Goal: Task Accomplishment & Management: Complete application form

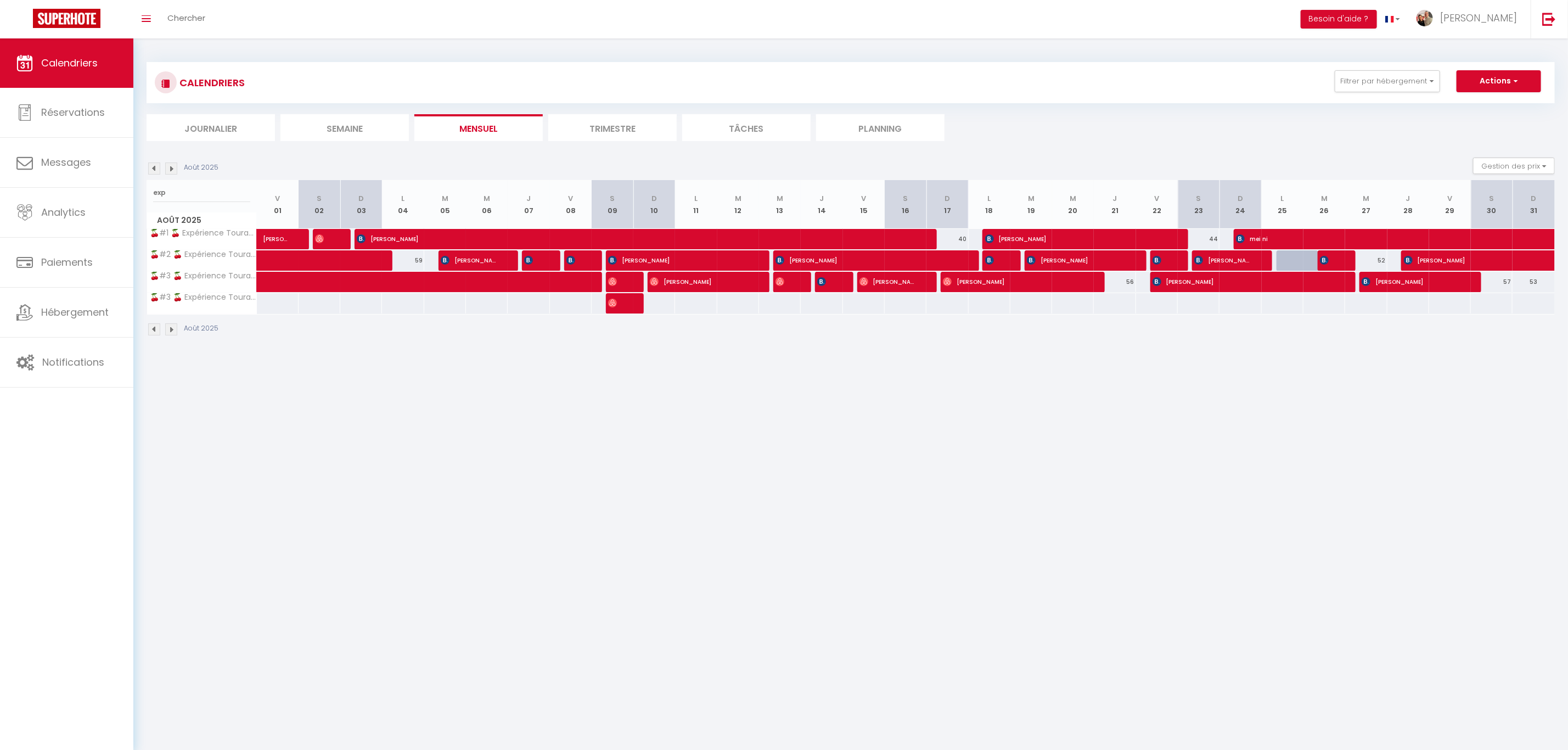
click at [214, 18] on div "Toggle menubar Chercher BUTTON Besoin d'aide ? Nicolas Paramètres Équipe" at bounding box center [820, 19] width 1481 height 38
click at [198, 8] on link "Chercher" at bounding box center [186, 19] width 54 height 38
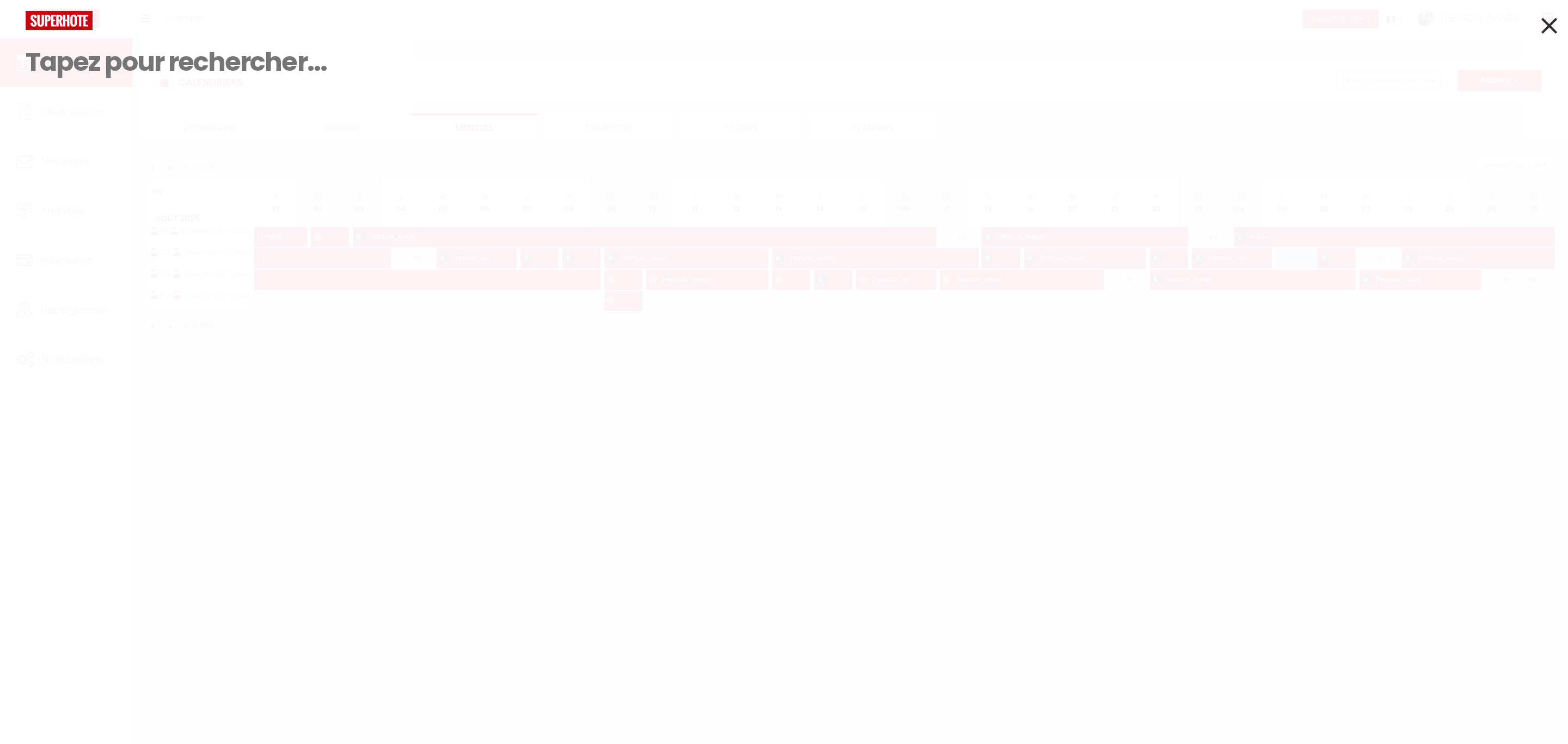
paste input "oozer.967810@guest.booking.com"
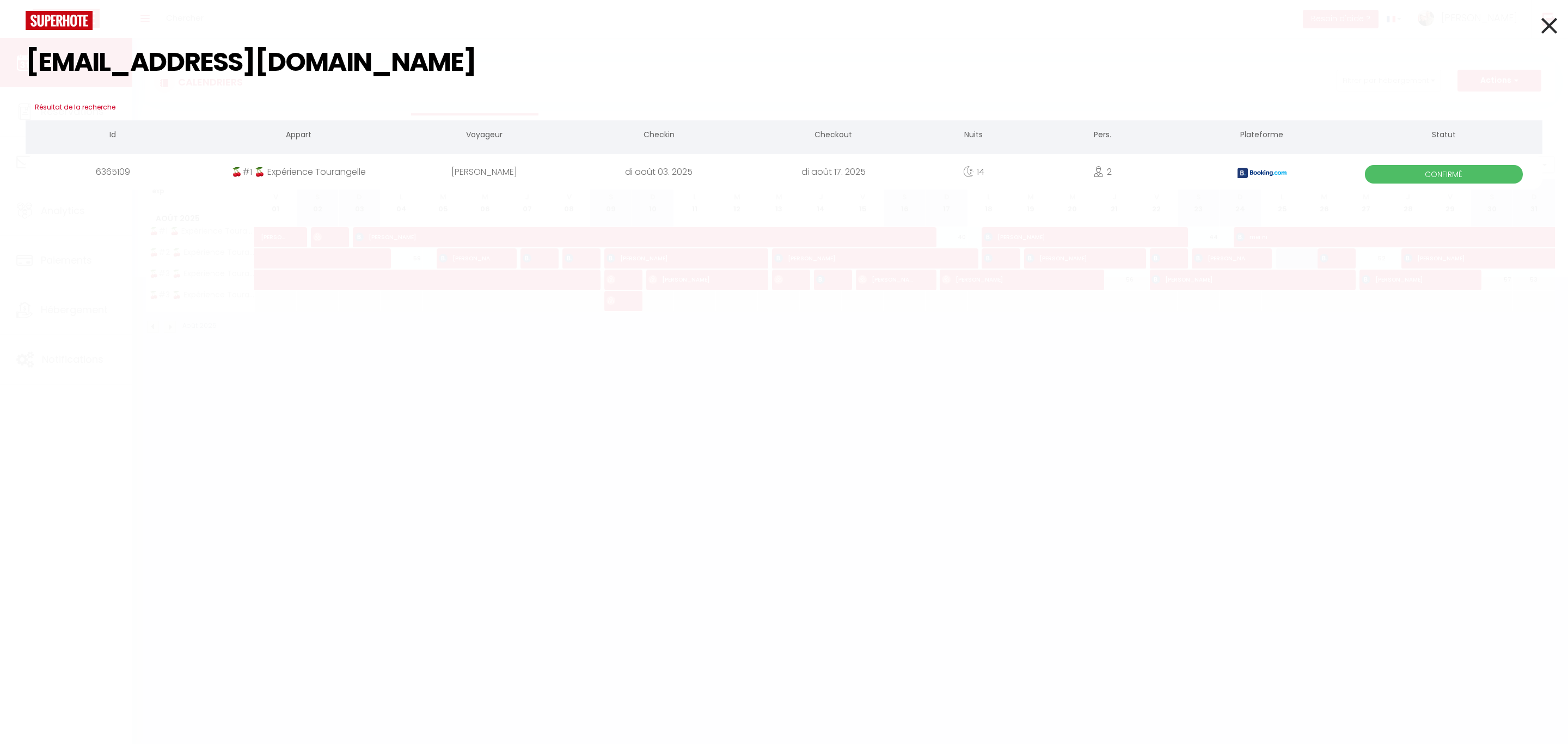
type input "oozer.967810@guest.booking.com"
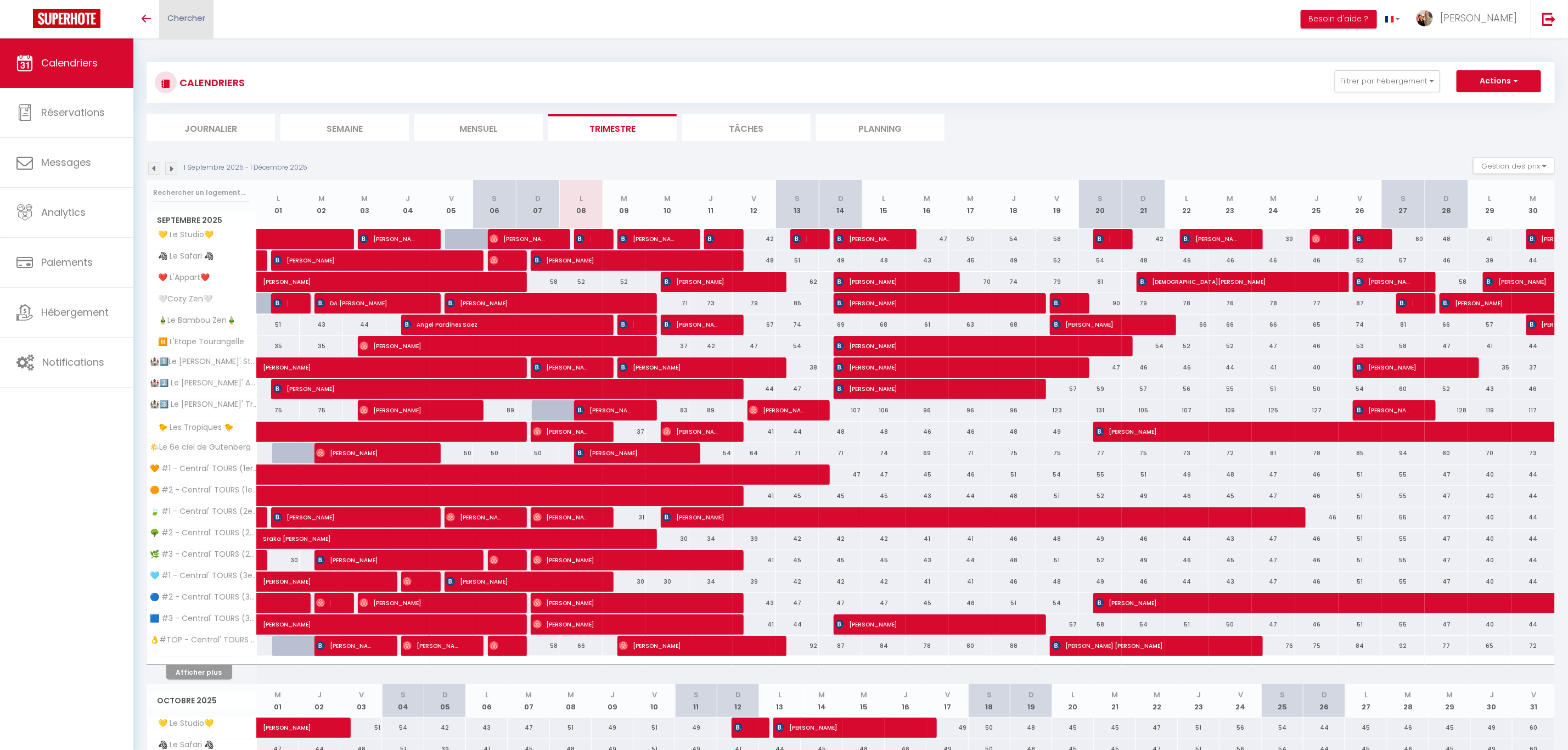
click at [199, 23] on link "Chercher" at bounding box center [186, 19] width 54 height 38
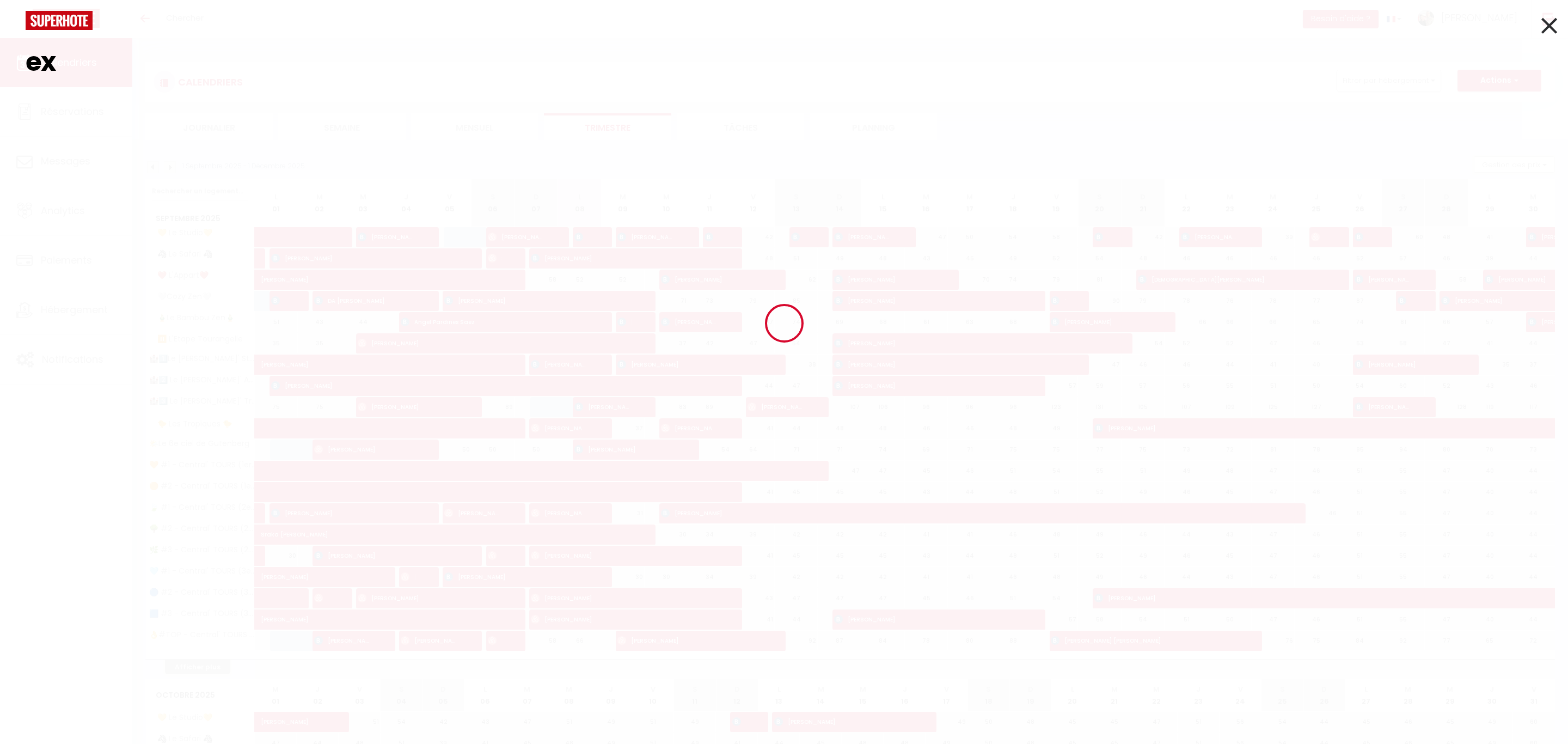
type input "e"
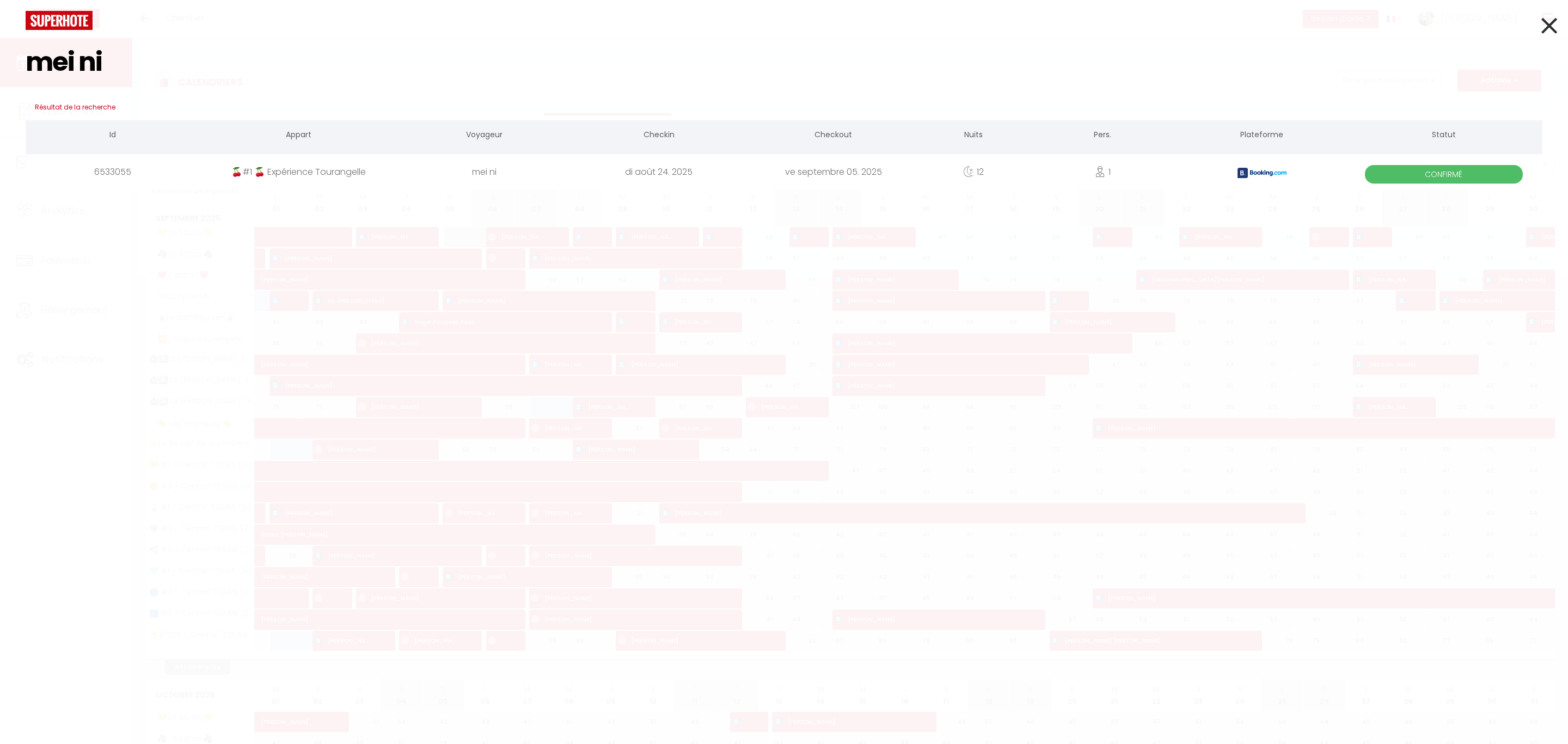
type input "mei ni"
click at [620, 174] on div "di août 24. 2025" at bounding box center [659, 172] width 175 height 35
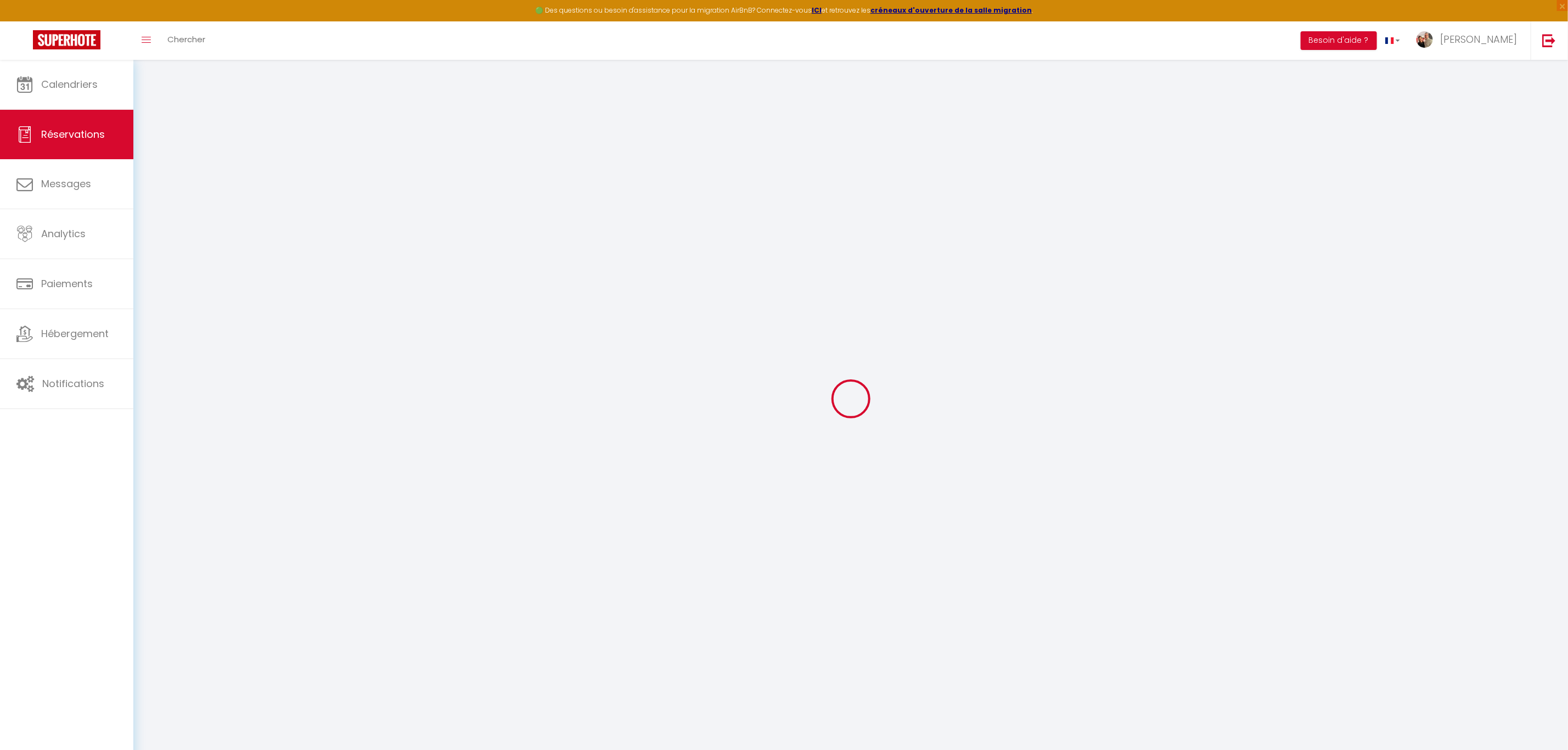
select select
checkbox input "false"
select select
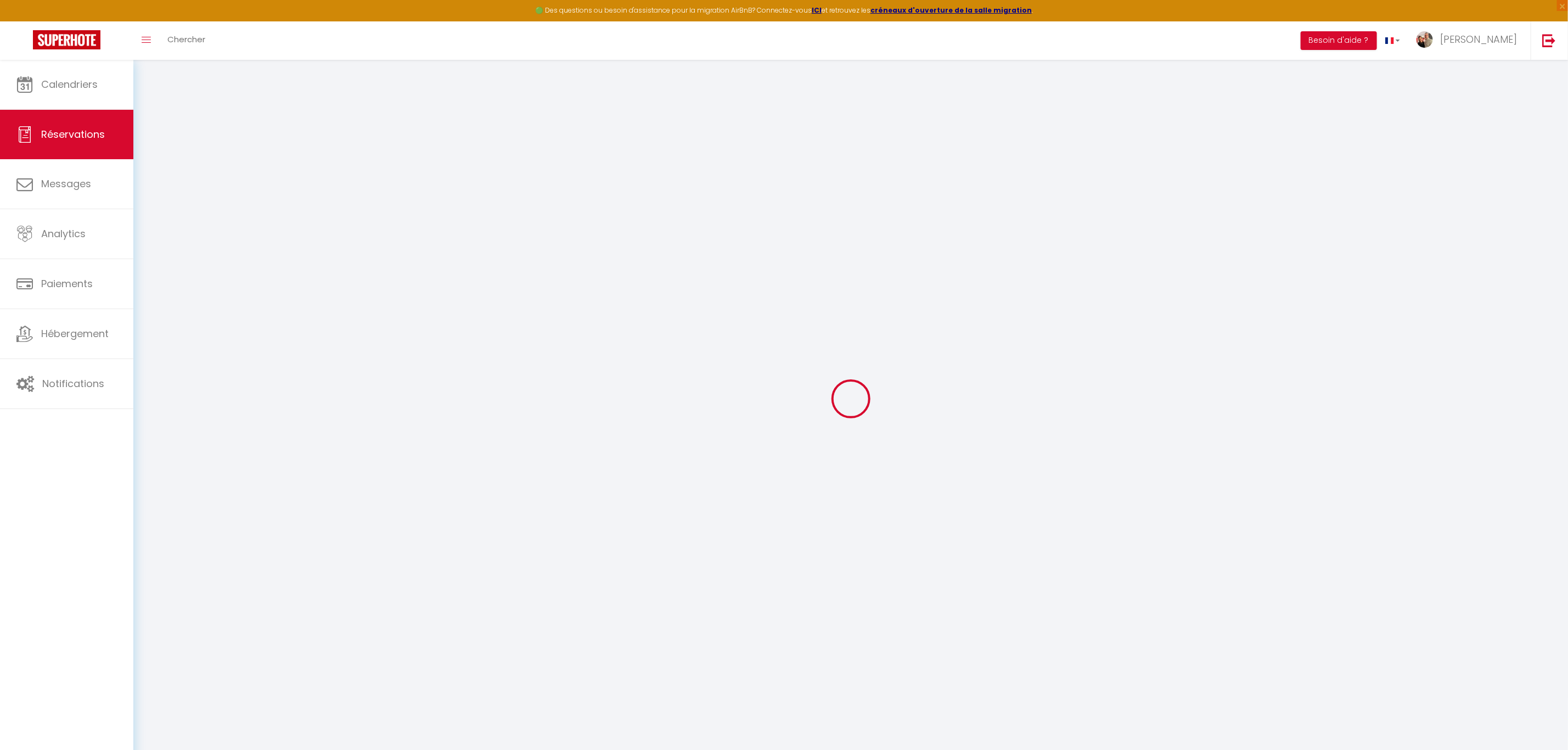
checkbox input "false"
type \?0 "no"
type communiquer1 "** THIS RESERVATION HAS BEEN PRE-PAID ** Reservation has a cancellation grace p…"
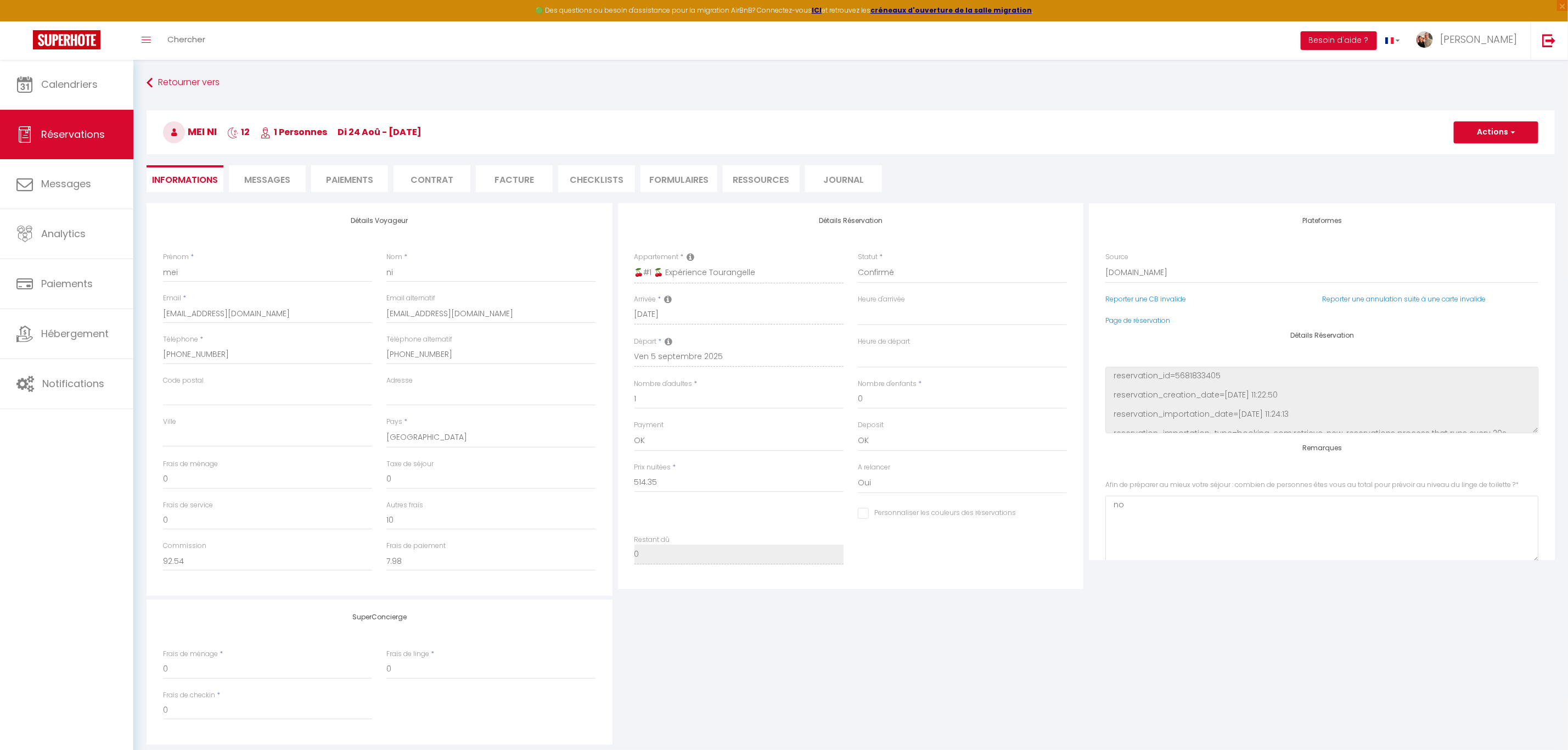
type input "20"
type input "25.72"
select select
checkbox input "false"
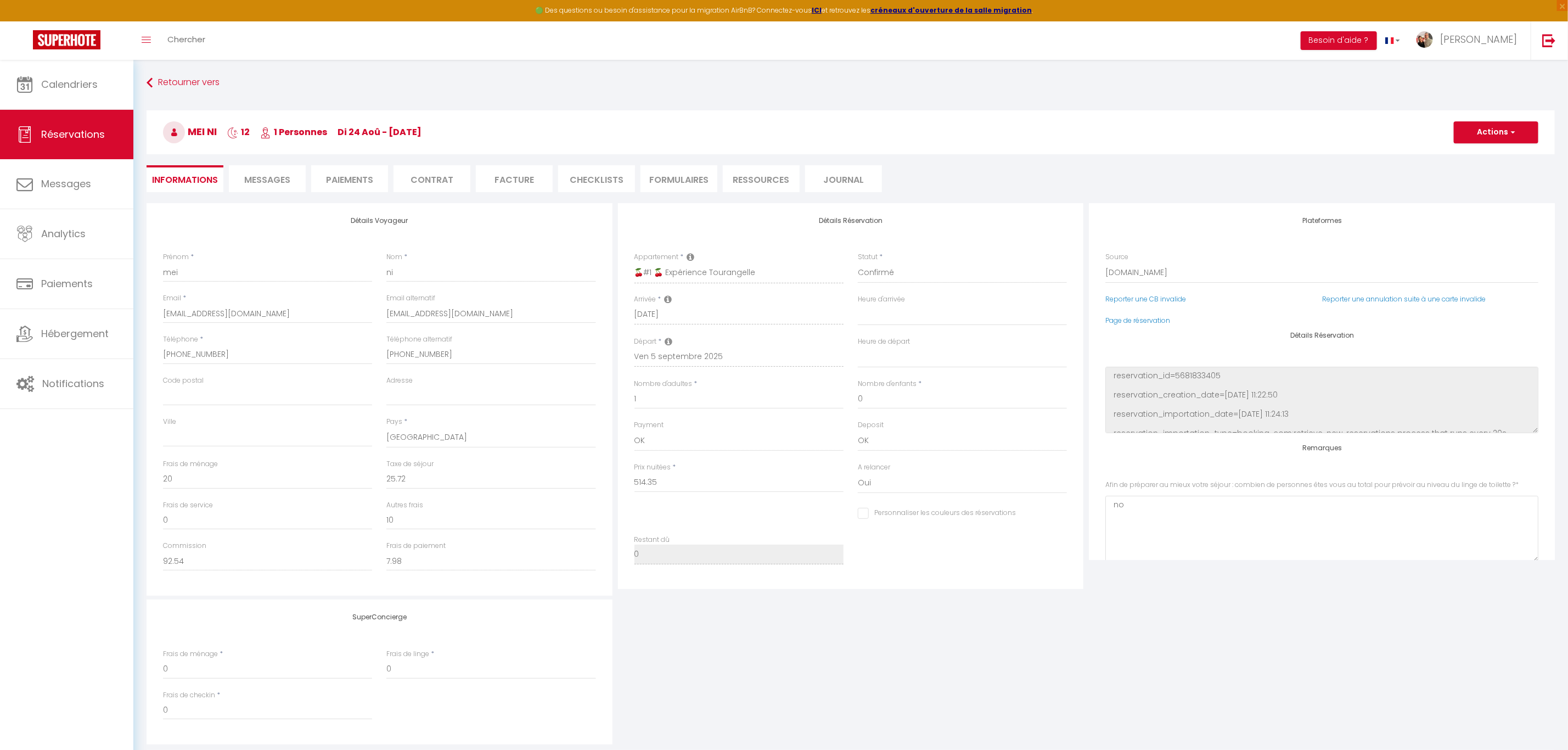
select select "16:00"
select select "10:00"
click at [190, 34] on span "Chercher" at bounding box center [186, 39] width 37 height 11
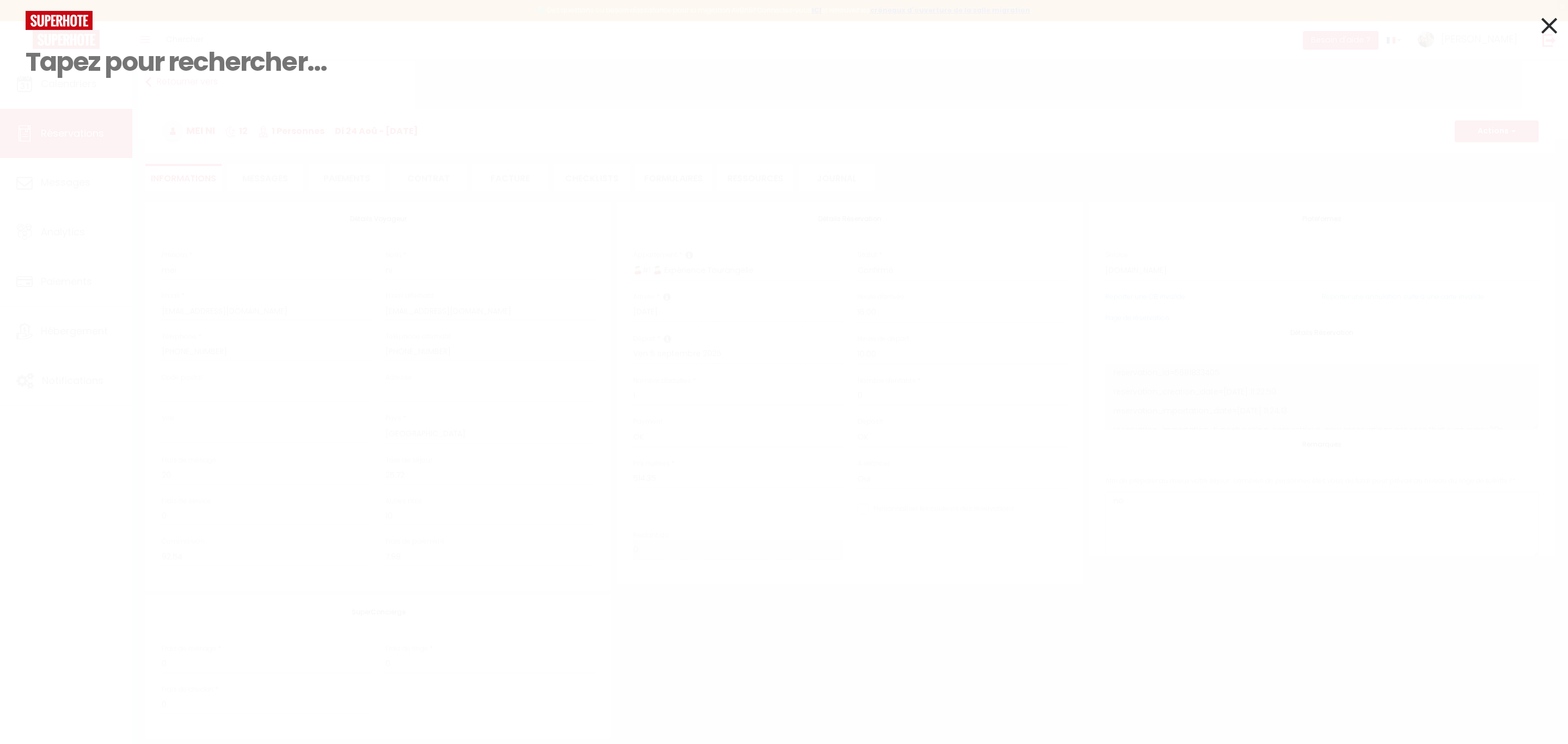
paste input "Hopkins"
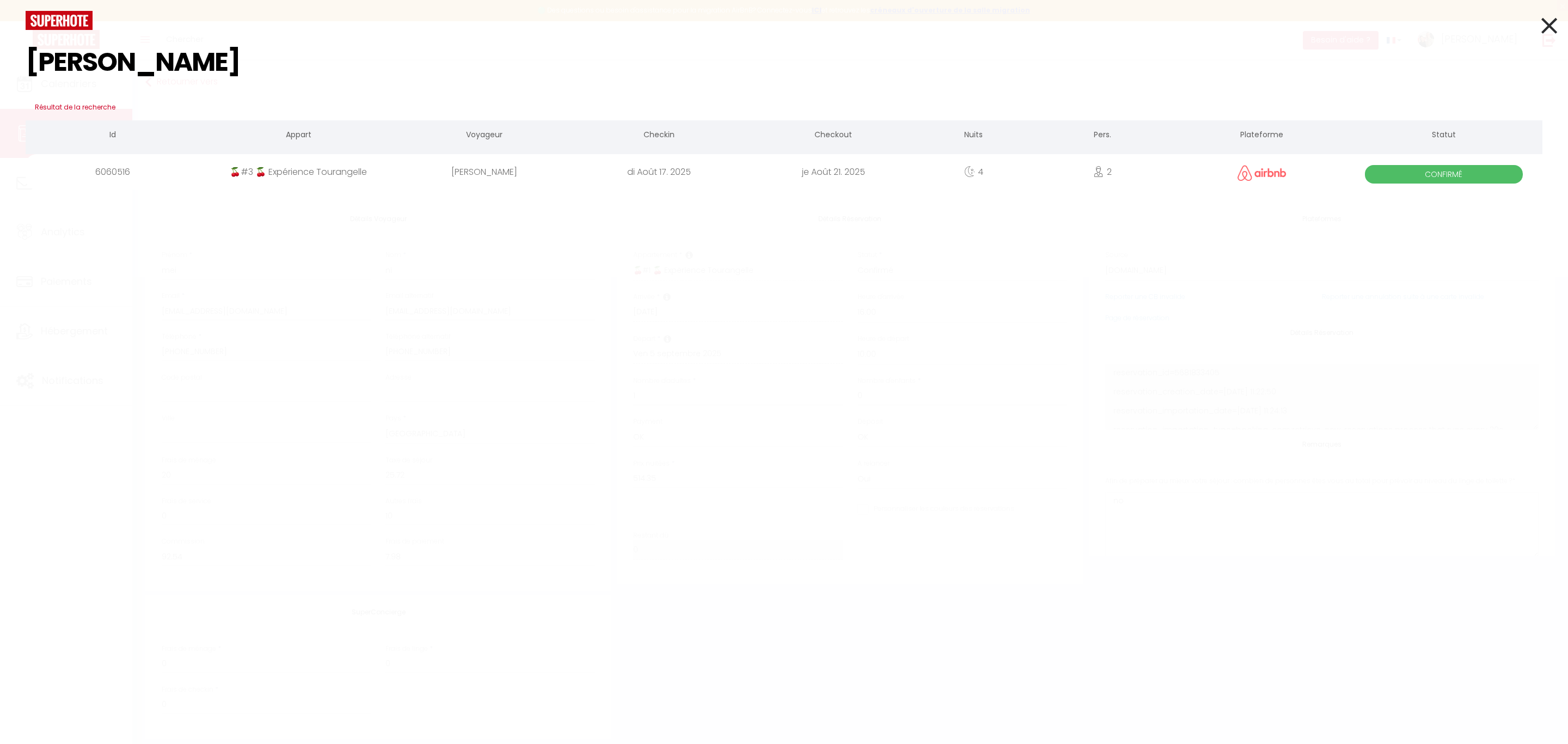
type input "Hopkins"
click at [351, 165] on div "🍒#3 🍒 Expérience Tourangelle" at bounding box center [298, 172] width 197 height 35
checkbox input "false"
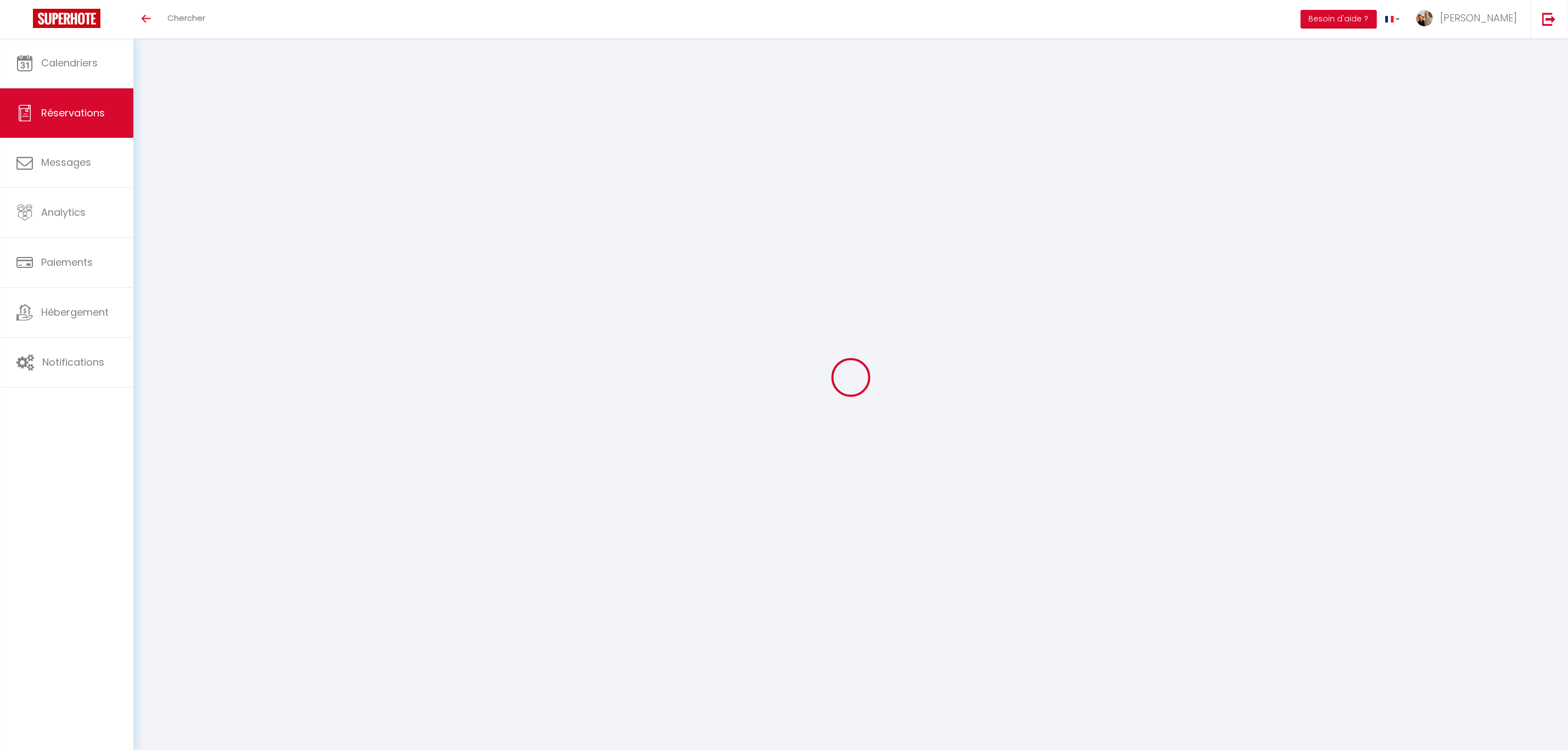
type input "Julie"
type input "Hopkins"
type input "julie-vyqb59imbve3bul7@guest.airbnb.com"
type input "pjh123julie@hotmail.com"
type input "+447946253595"
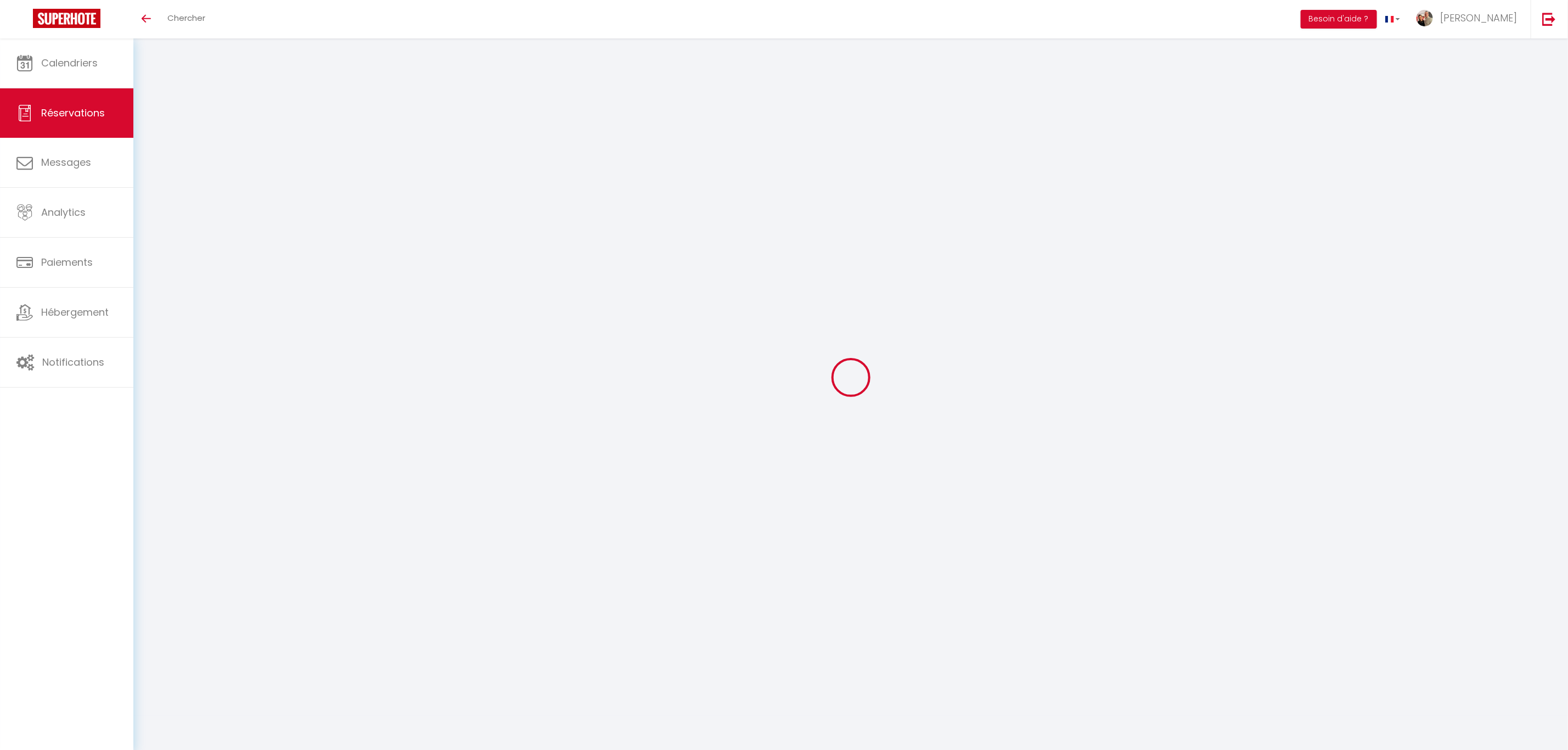
type input "+447946253595"
select select
type input "12.7"
select select "53886"
select select "1"
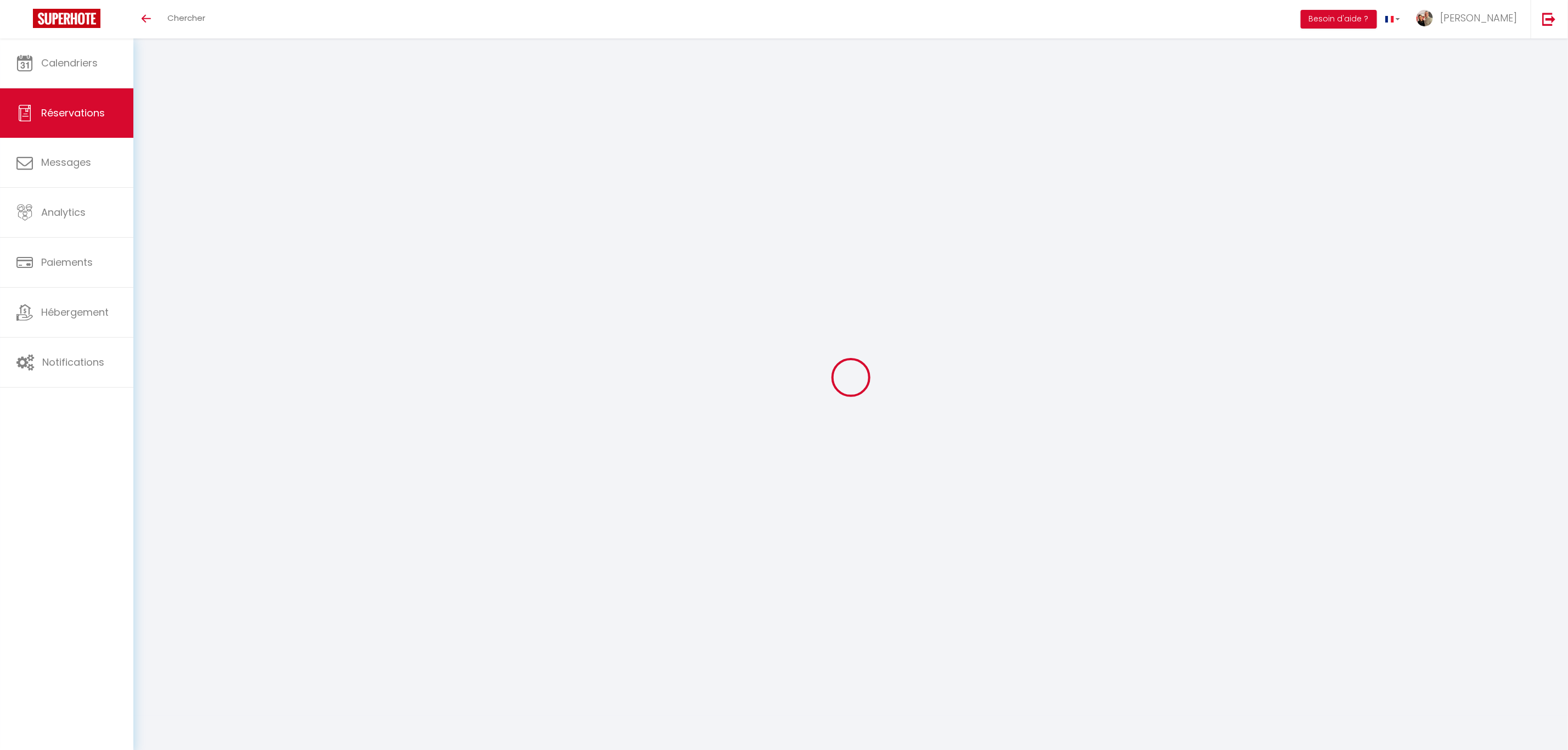
select select
type input "2"
select select "12"
select select
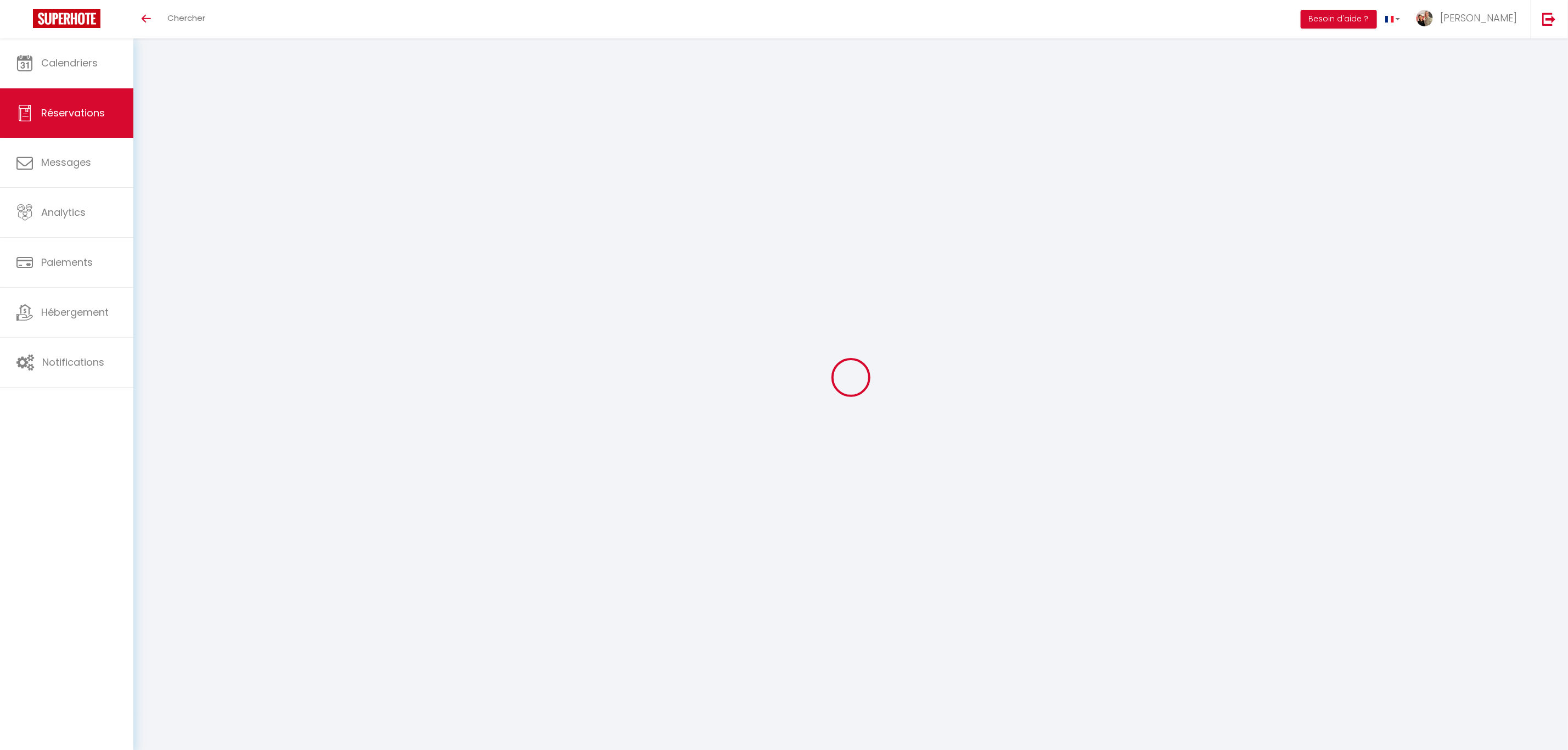
type input "308"
checkbox input "false"
type input "0"
select select "1"
type input "50"
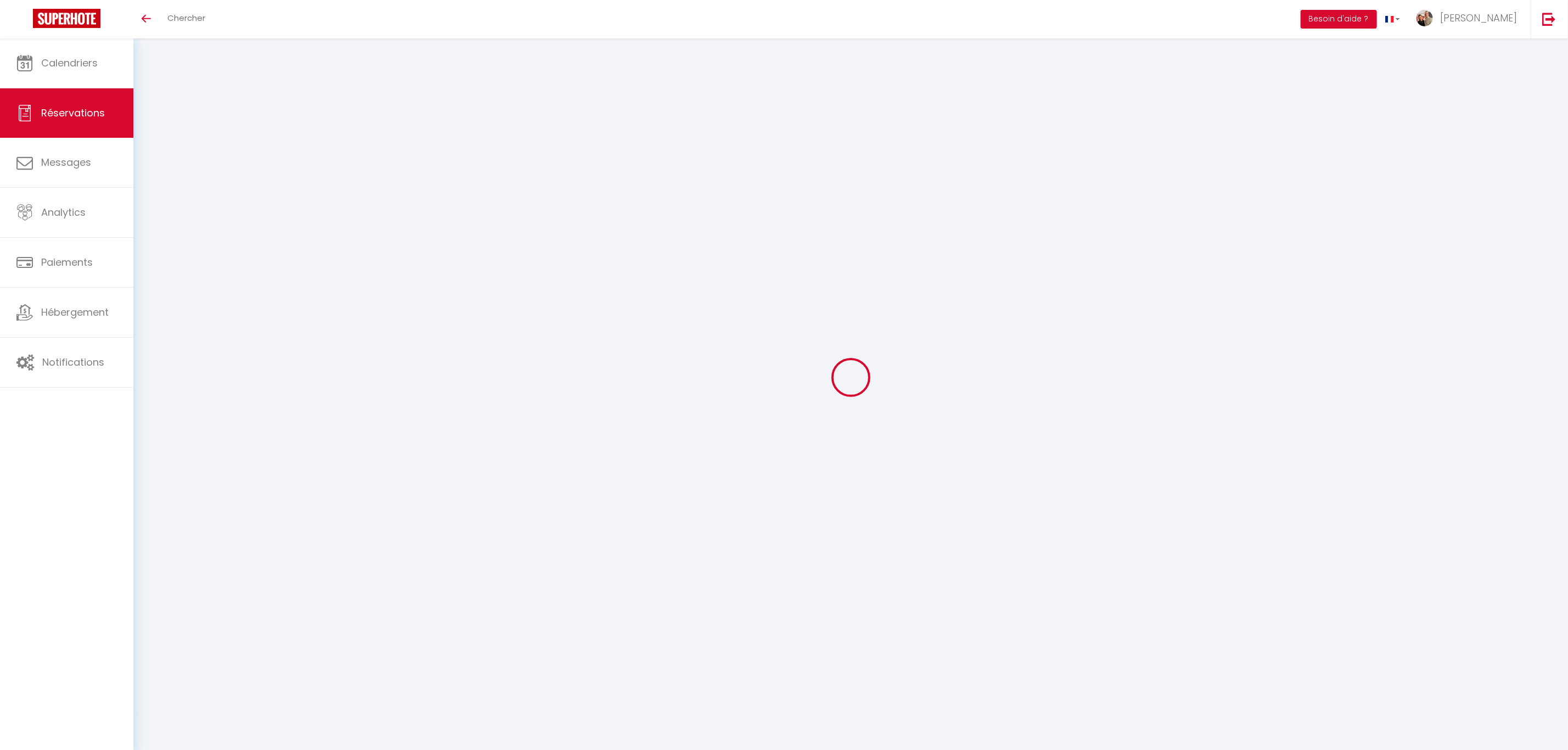
type input "19"
type input "0"
select select
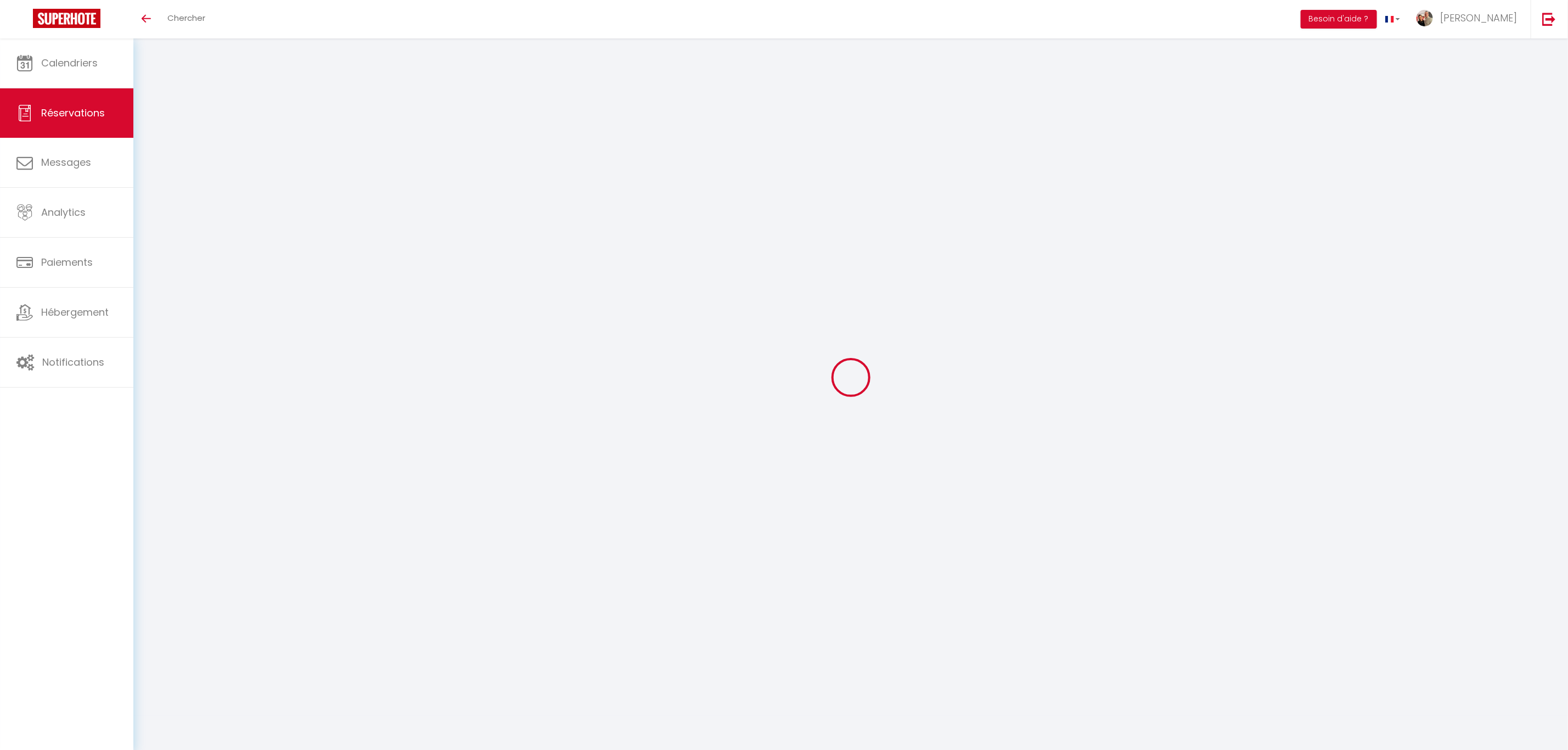
select select "15"
checkbox input "false"
select select
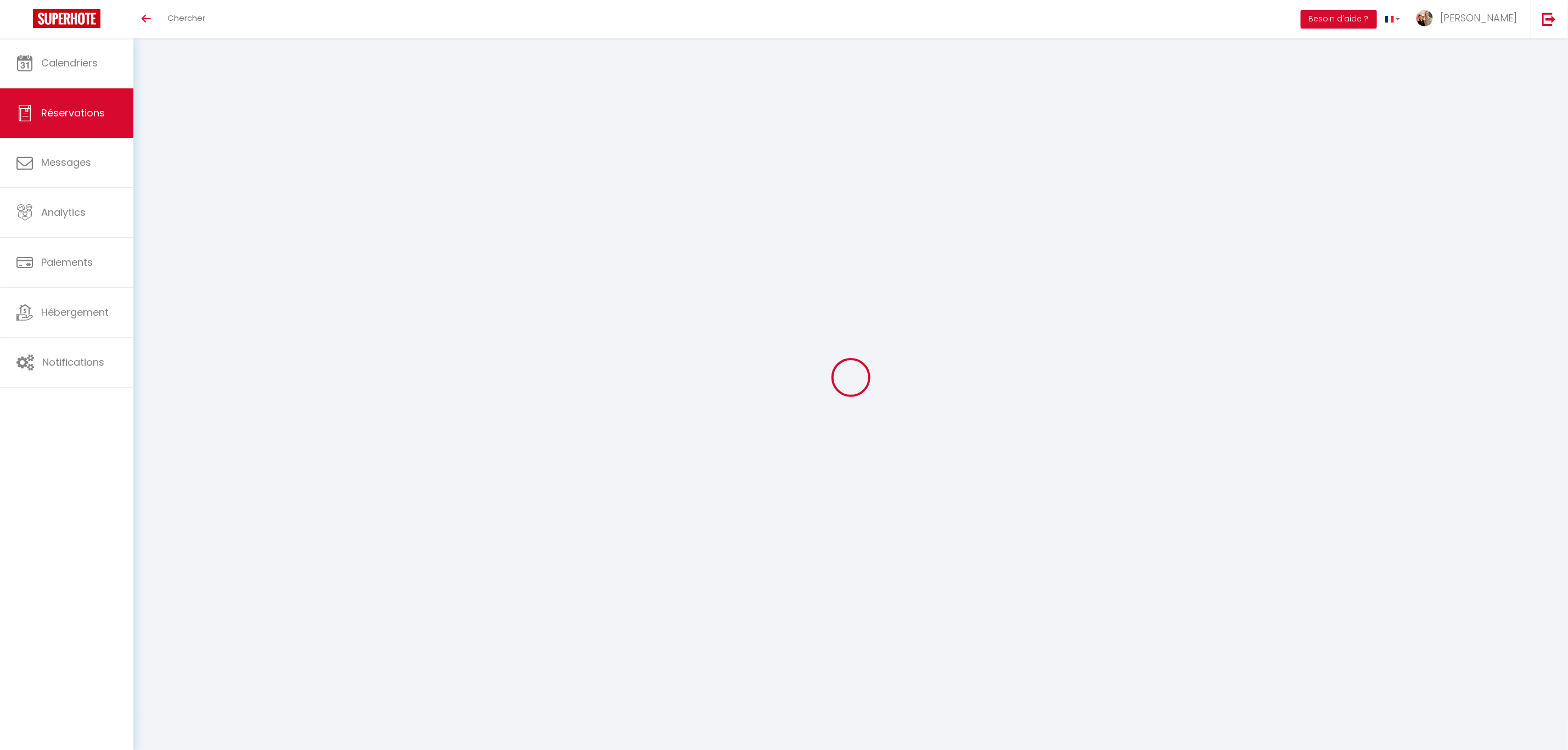
checkbox input "false"
select select
checkbox input "false"
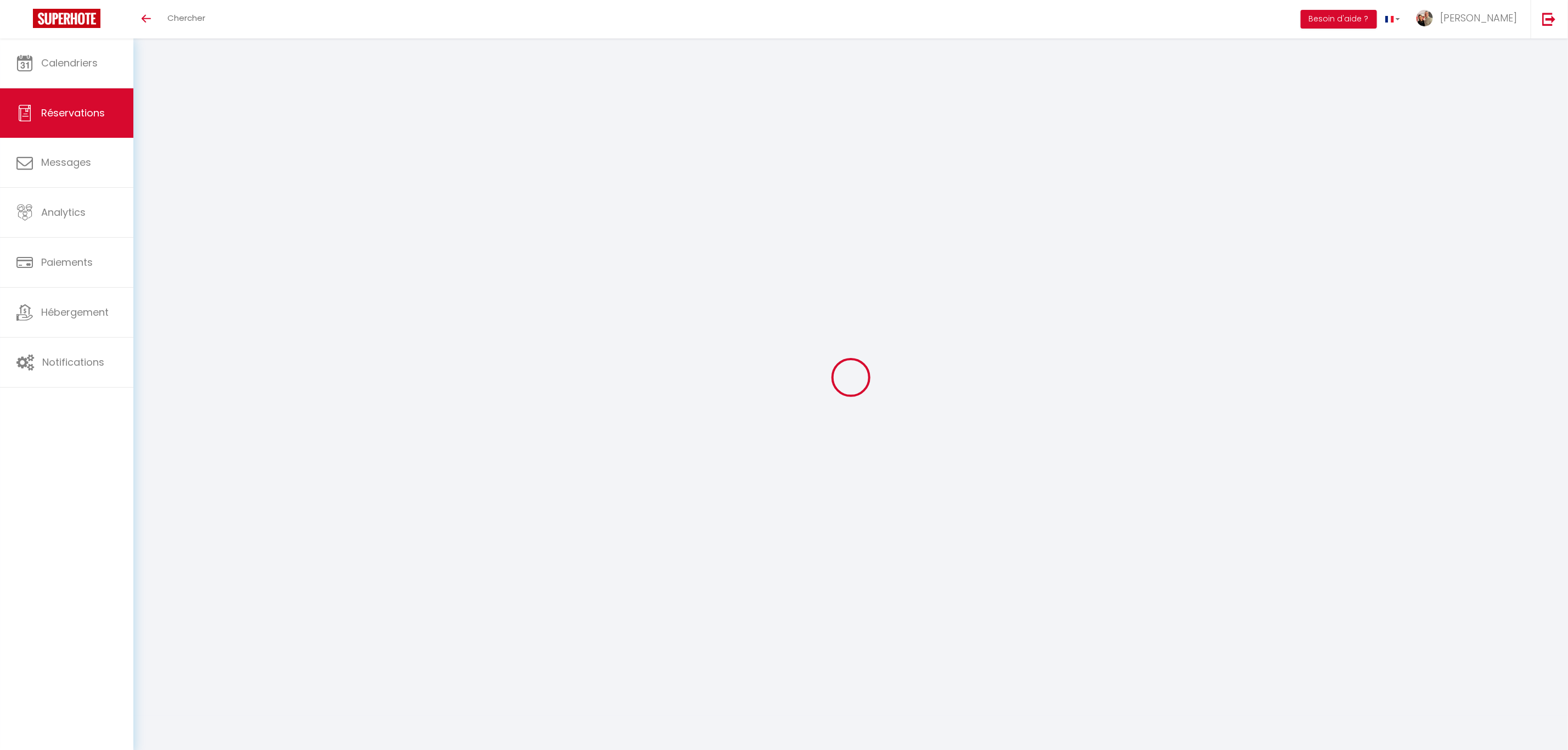
type \?0 "✅️ Arrivée anticipée 💲payé ✅️ Depart tardif 💲payé ✅️ jeu de drap supp 💲payé The…"
type communiquer\9textarea1 "There are 2 people, mother and daughter so will use 2 bedrooms. 2 bedrooms requ…"
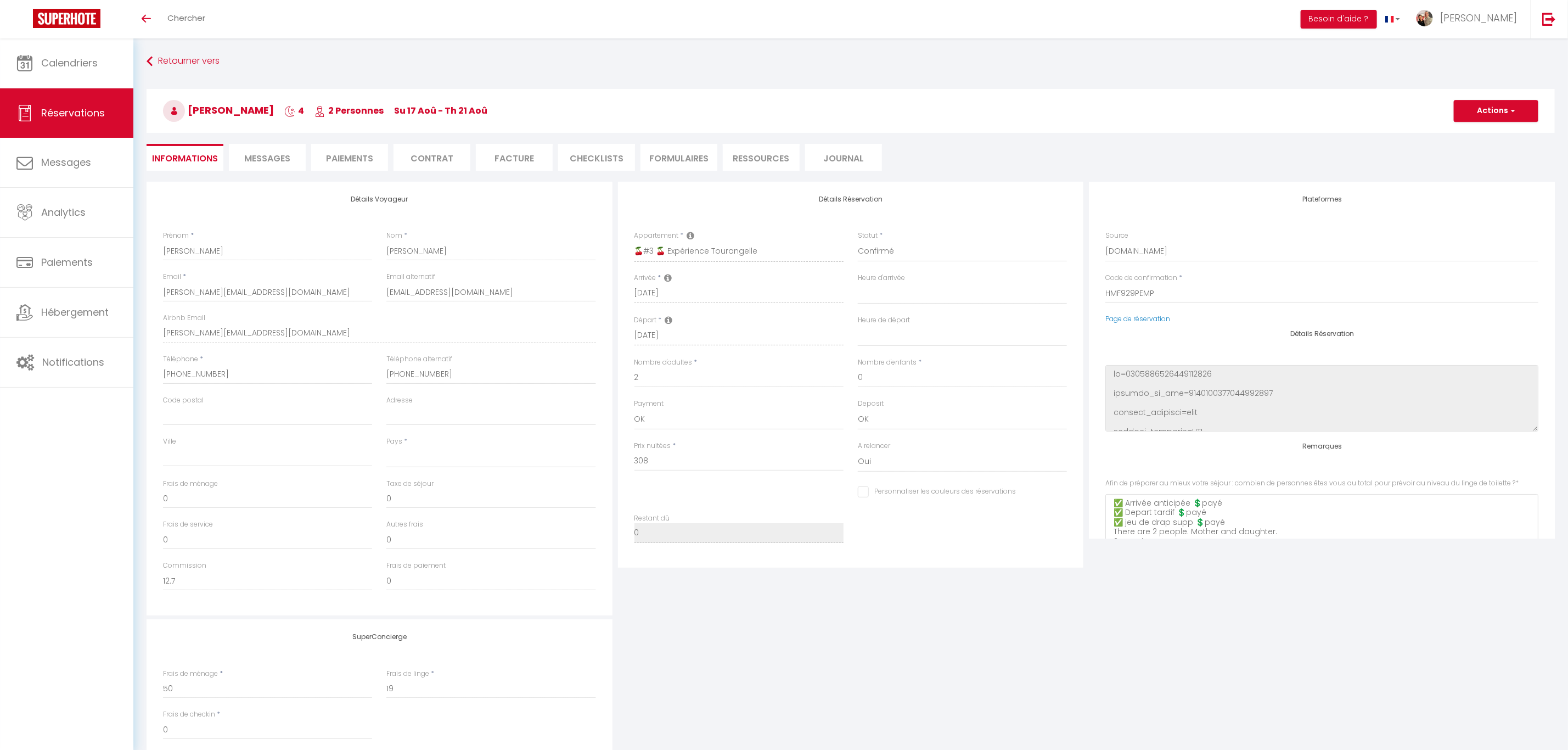
select select
type input "45"
select select
checkbox input "false"
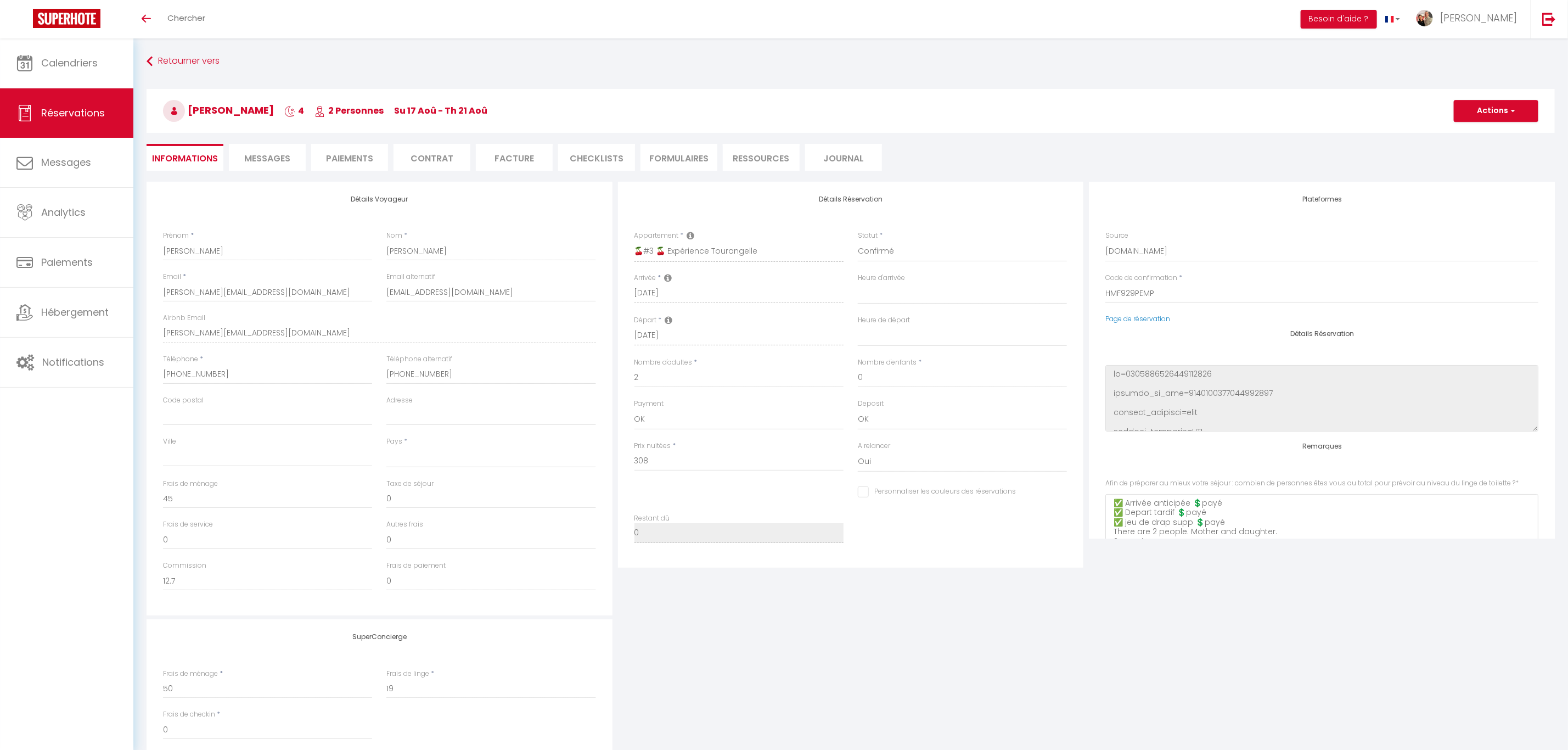
select select
checkbox input "false"
select select "16:00"
select select "10:00"
click at [204, 22] on span "Chercher" at bounding box center [186, 18] width 37 height 11
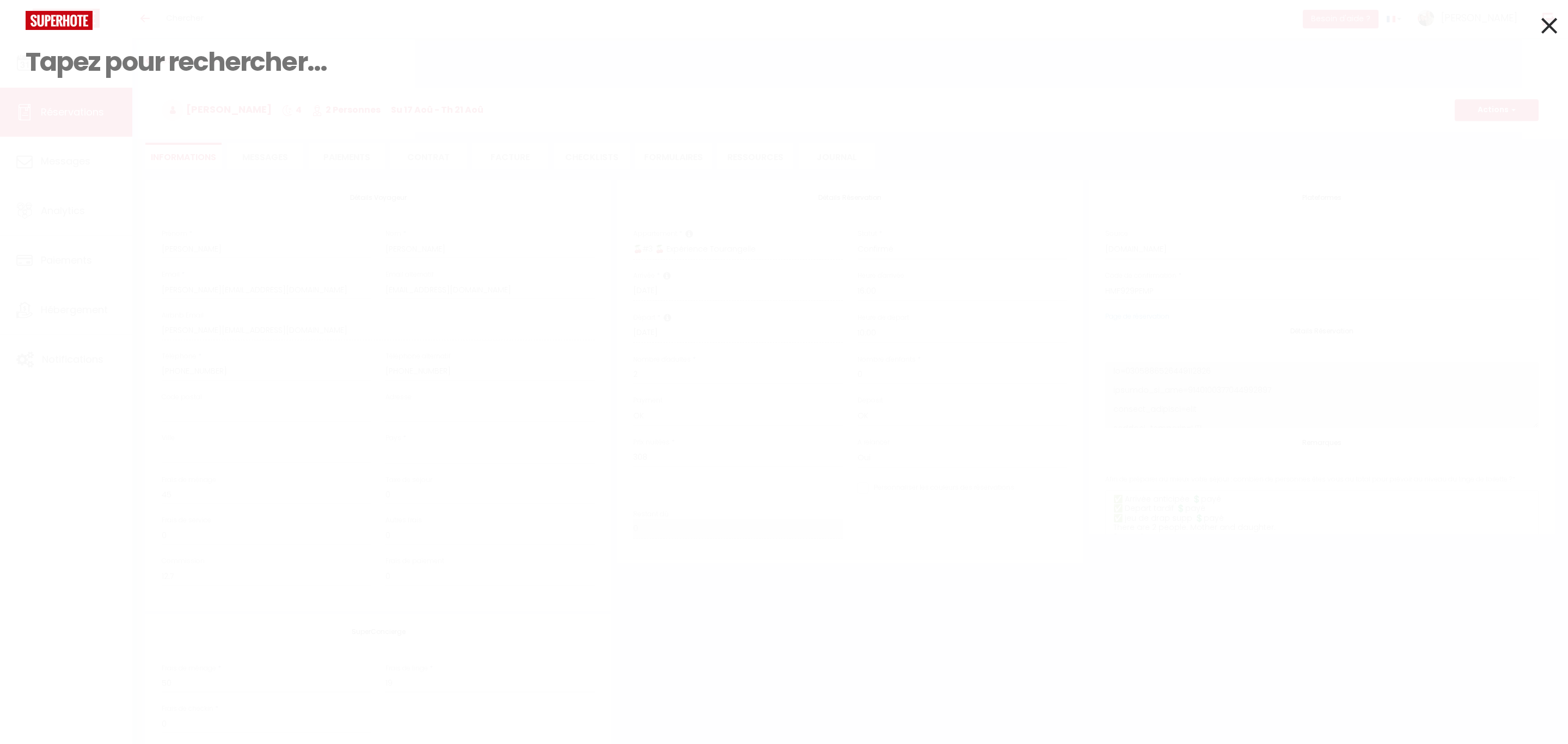
paste input "mussi"
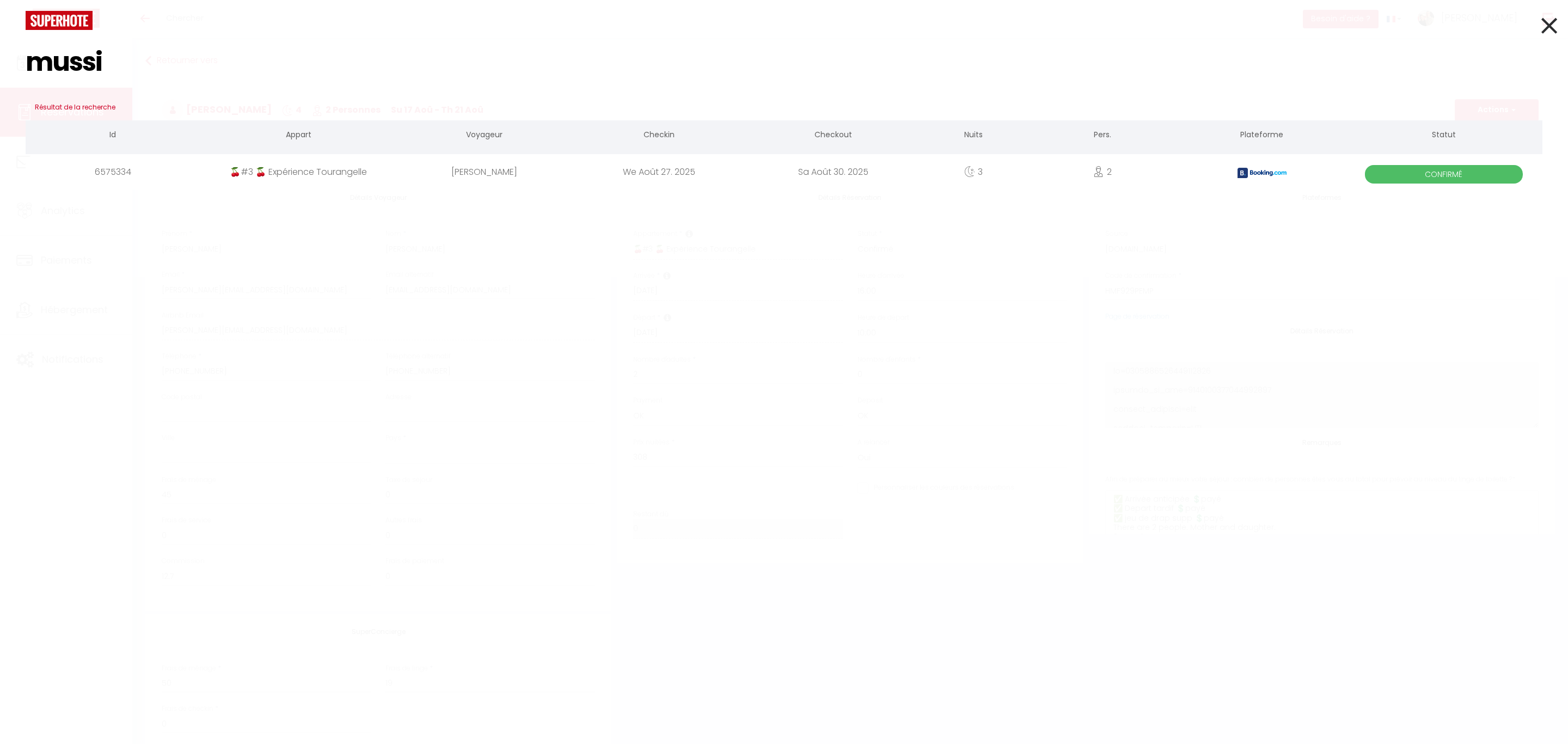
type input "mussi"
click at [304, 175] on div "🍒#3 🍒 Expérience Tourangelle" at bounding box center [298, 172] width 197 height 35
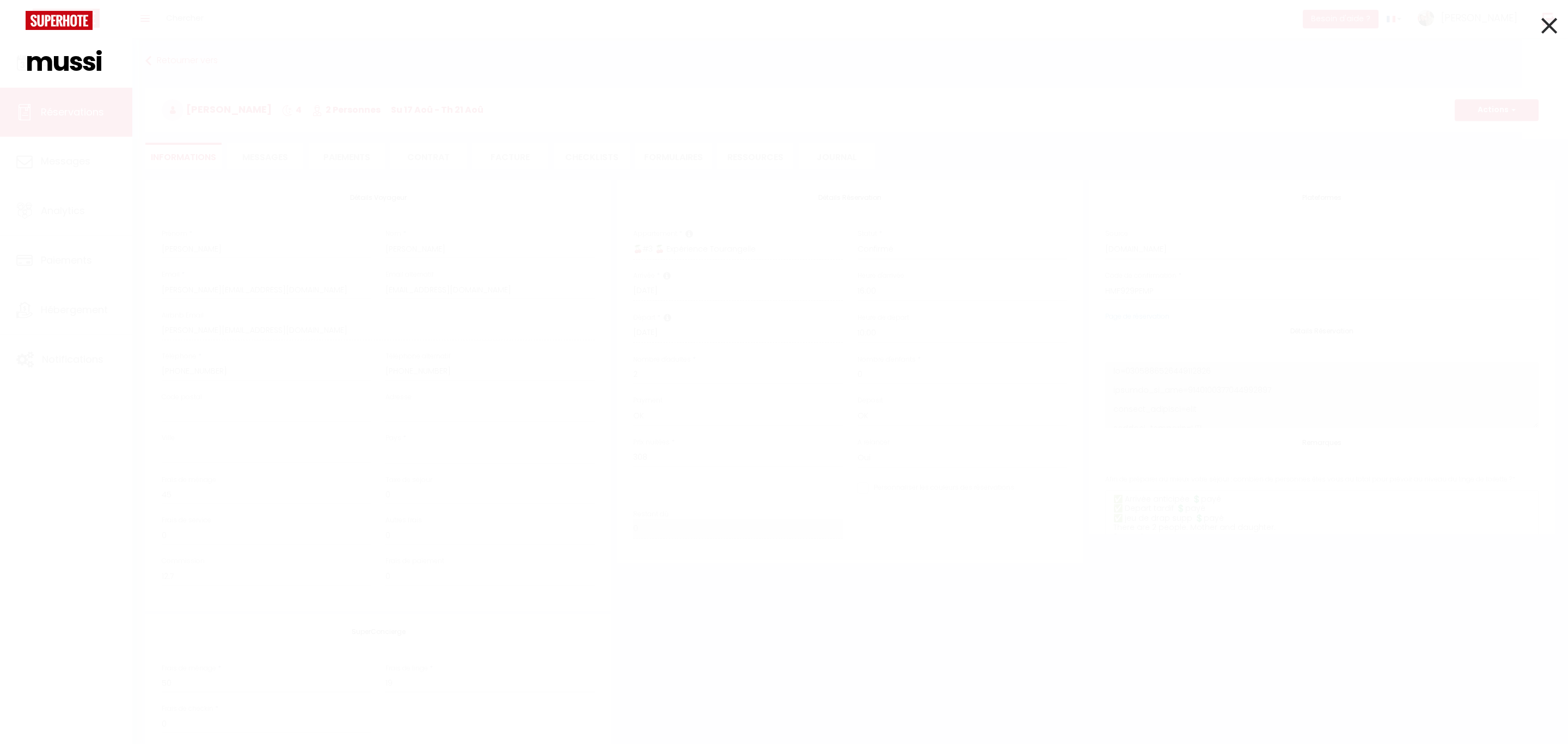
select select
checkbox input "false"
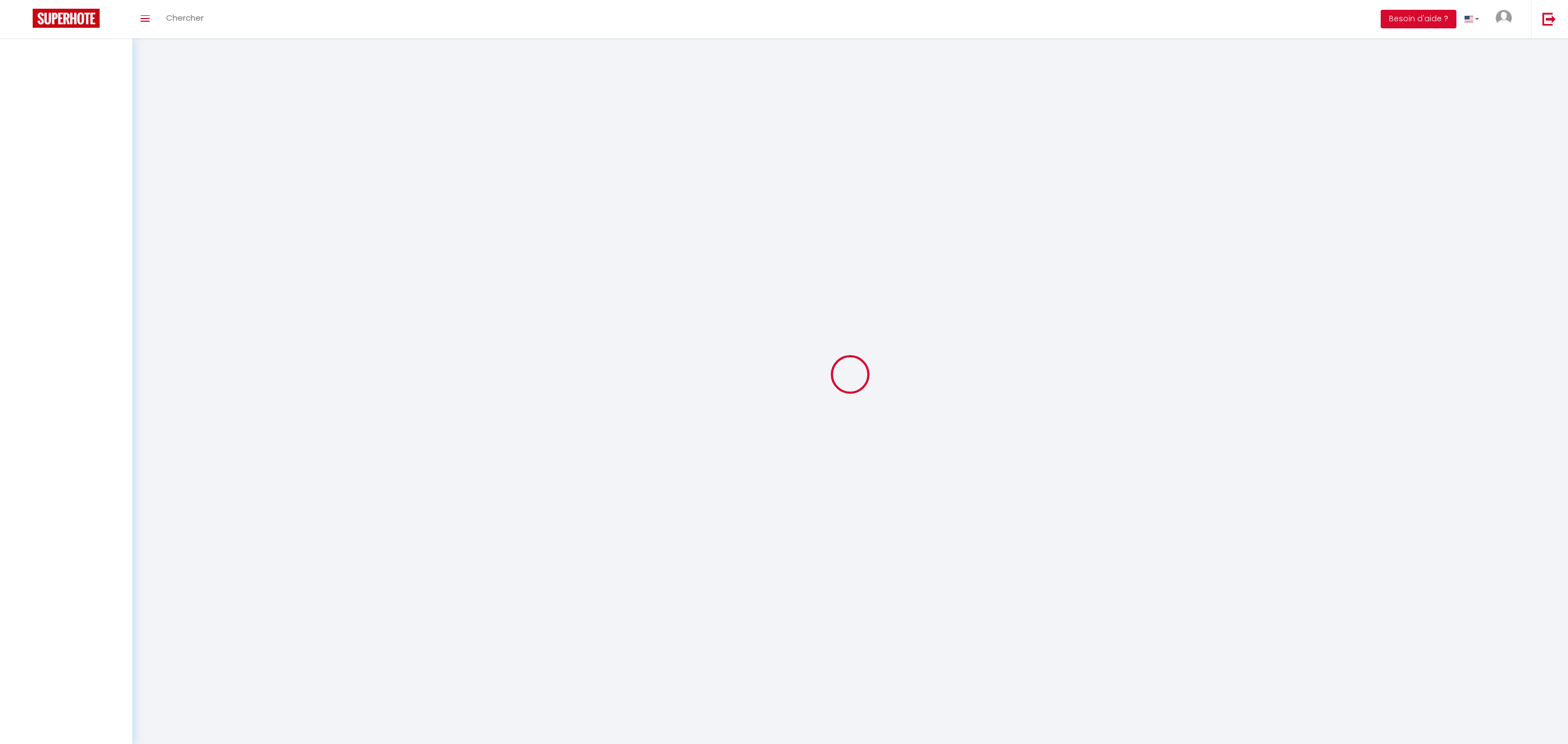
select select
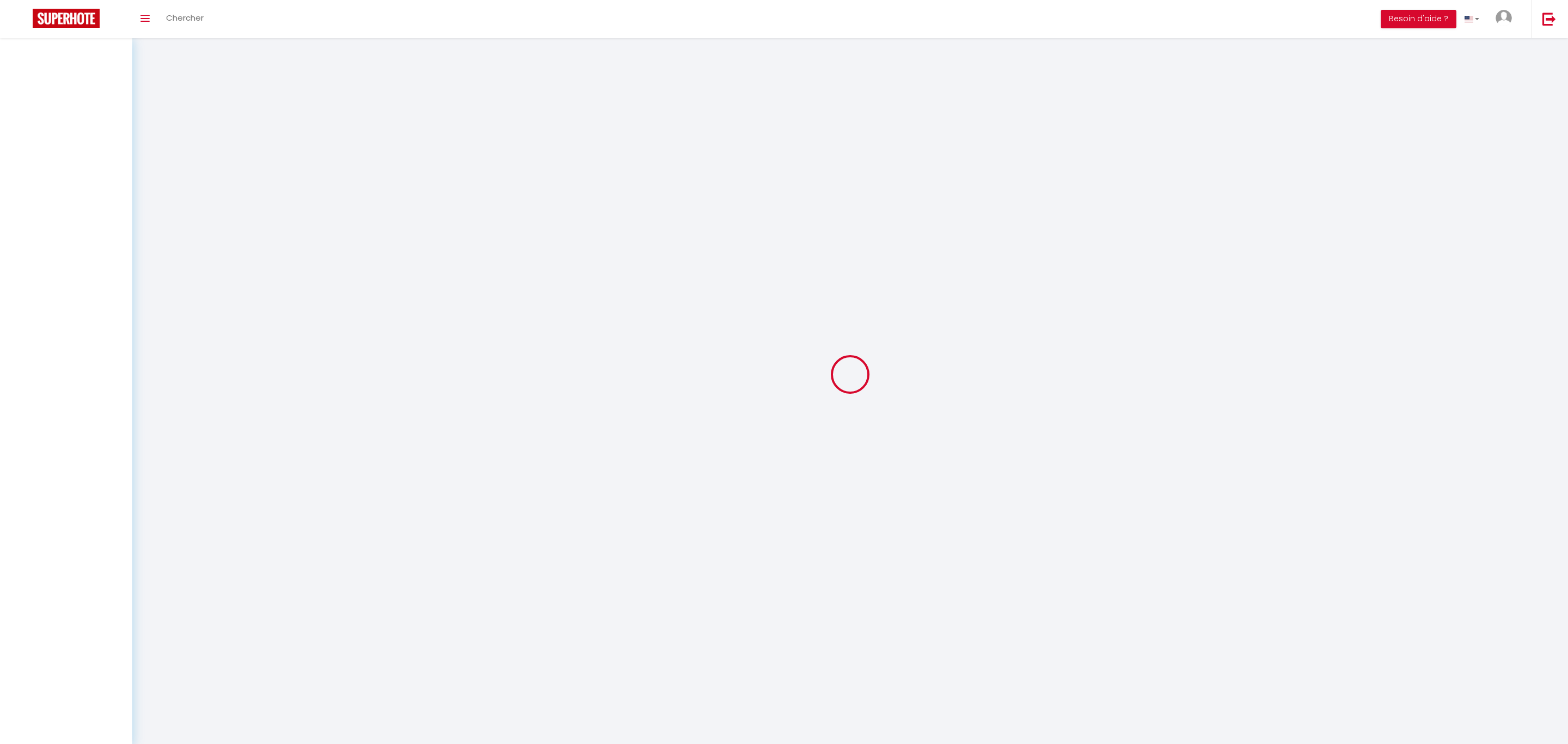
select select
checkbox input "false"
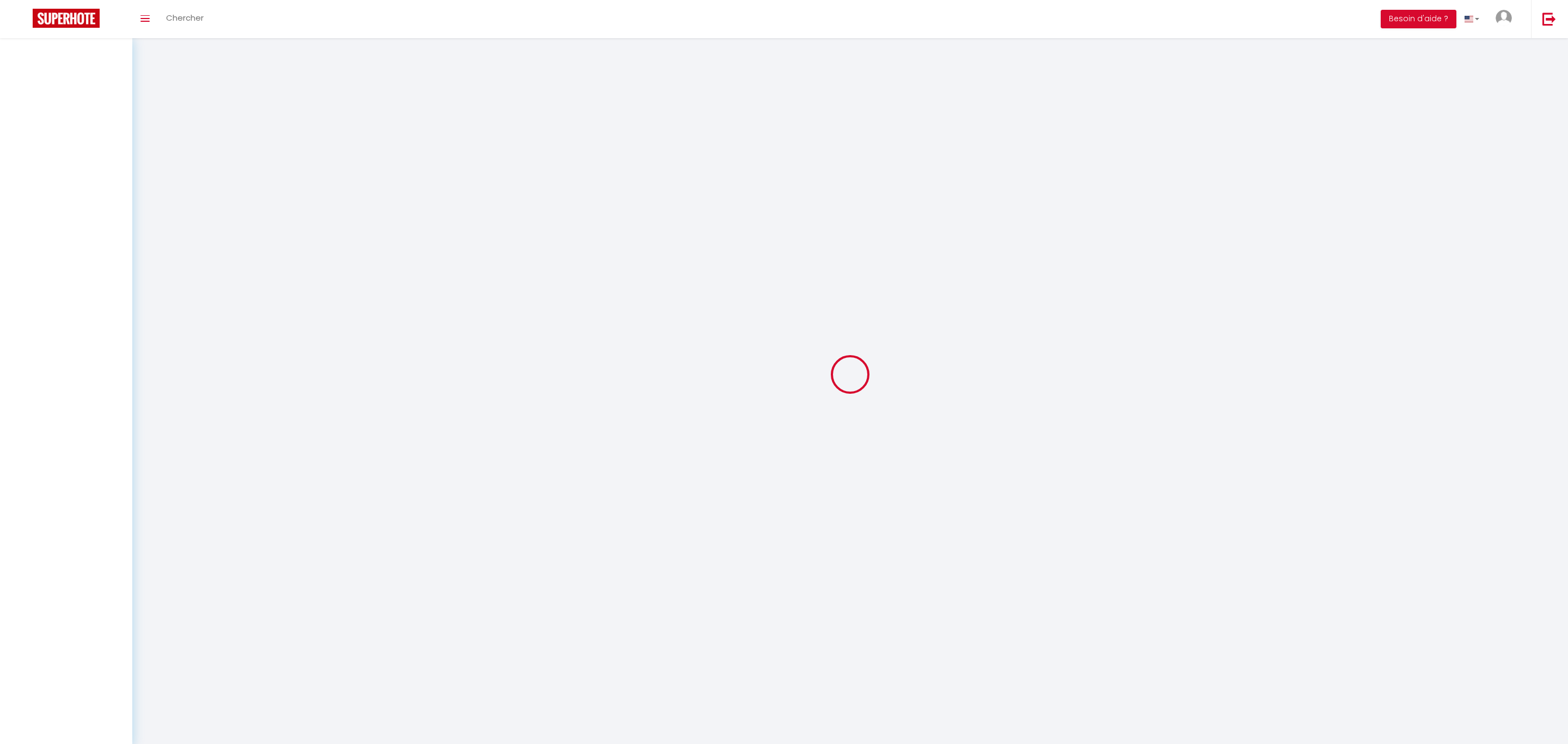
select select
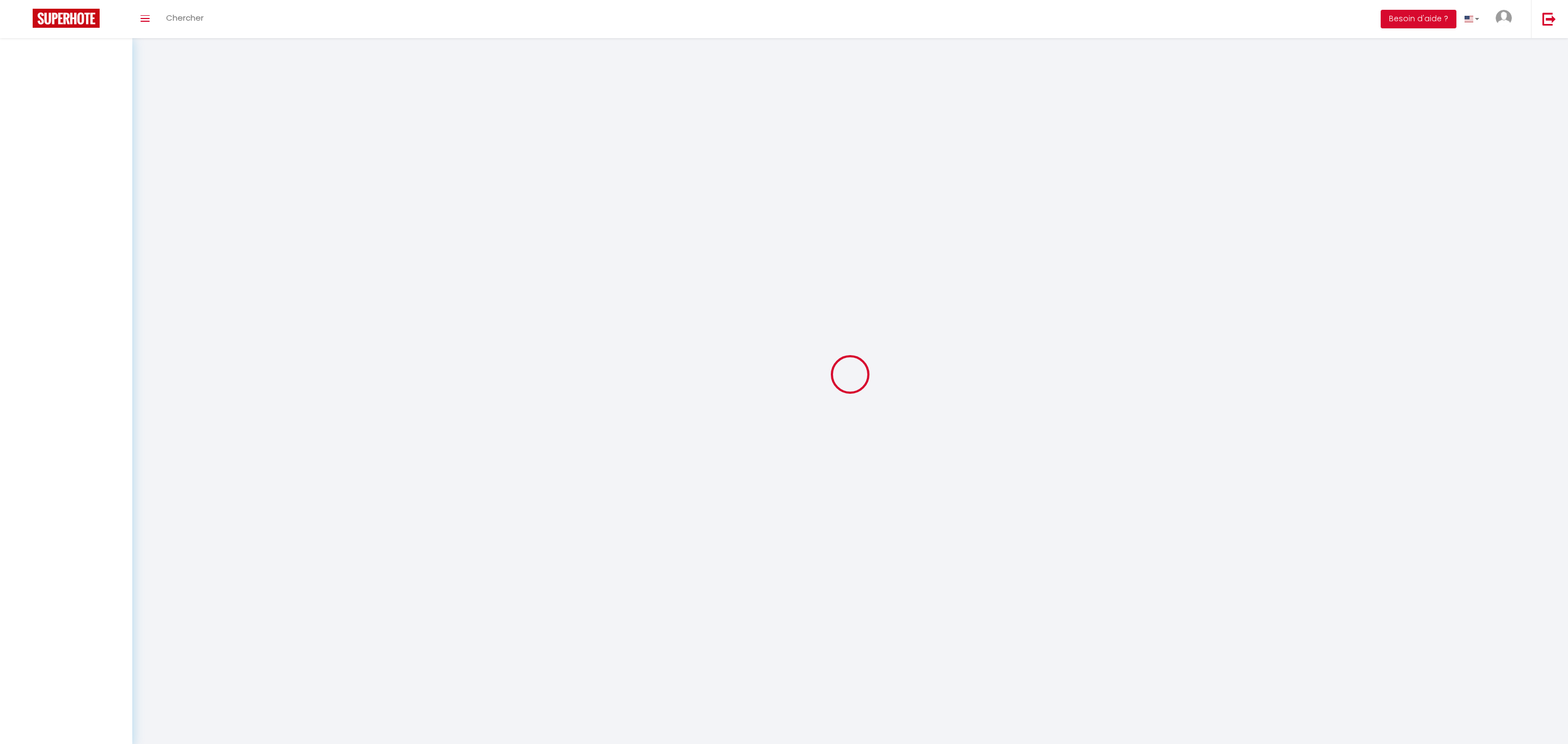
select select
checkbox input "false"
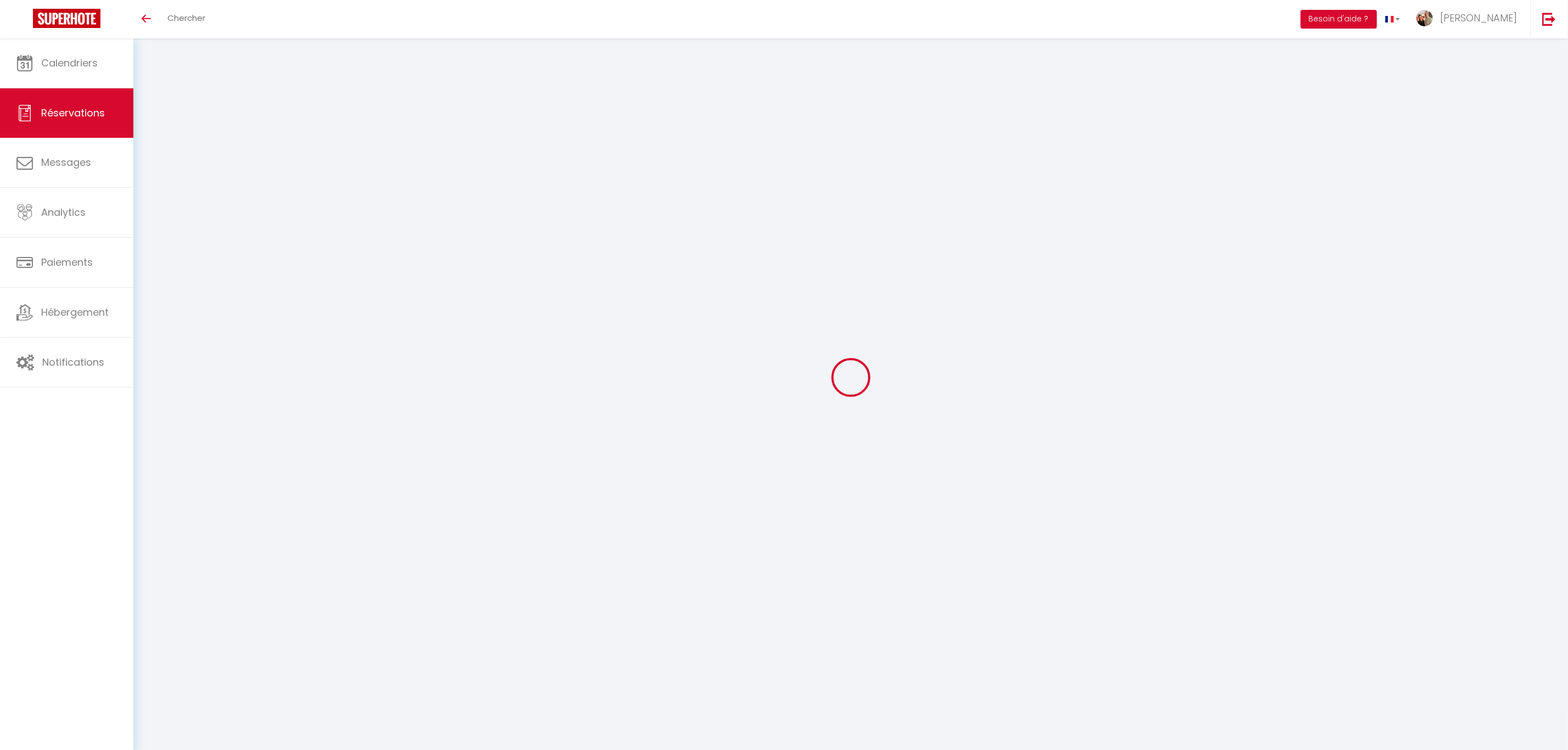
select select
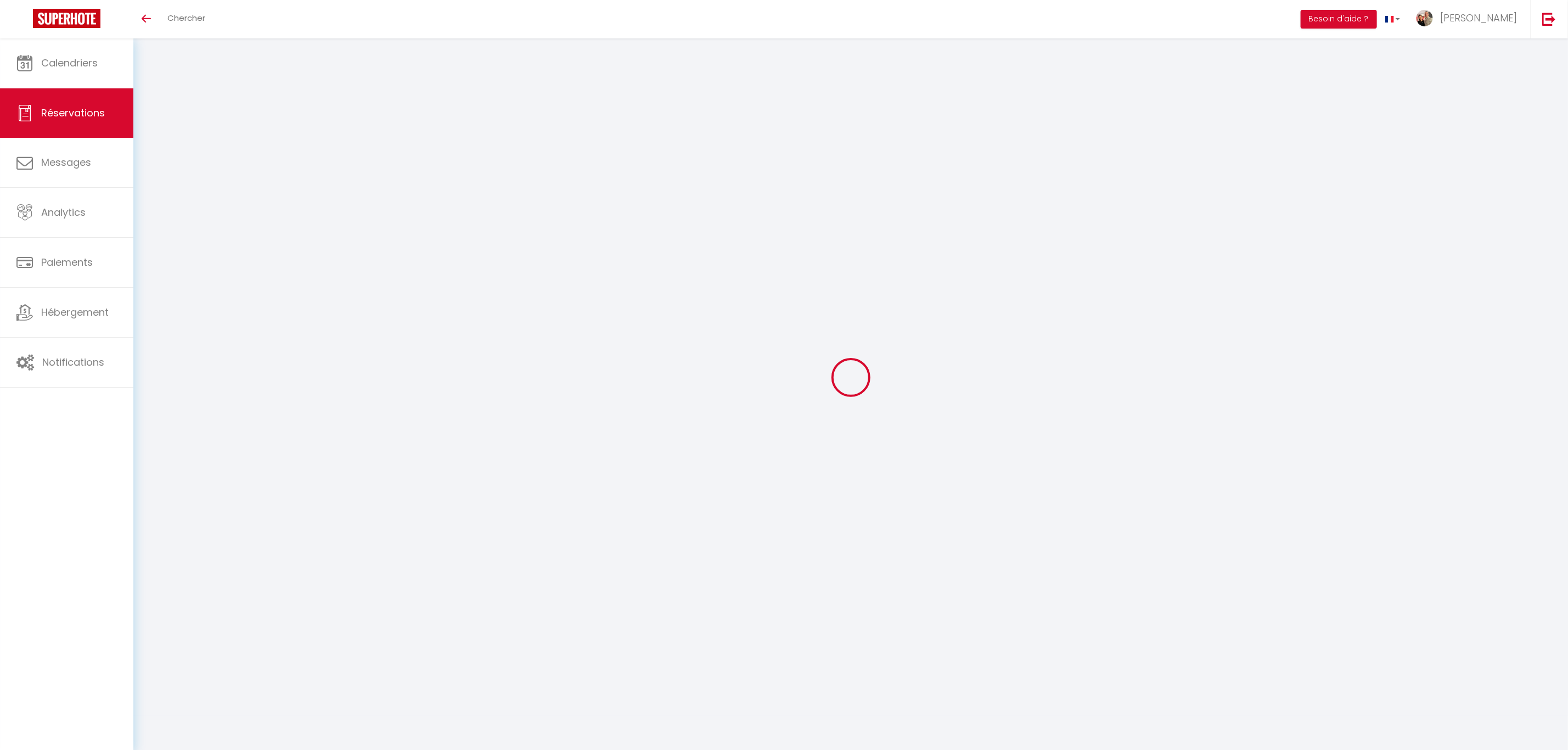
select select
checkbox input "false"
select select
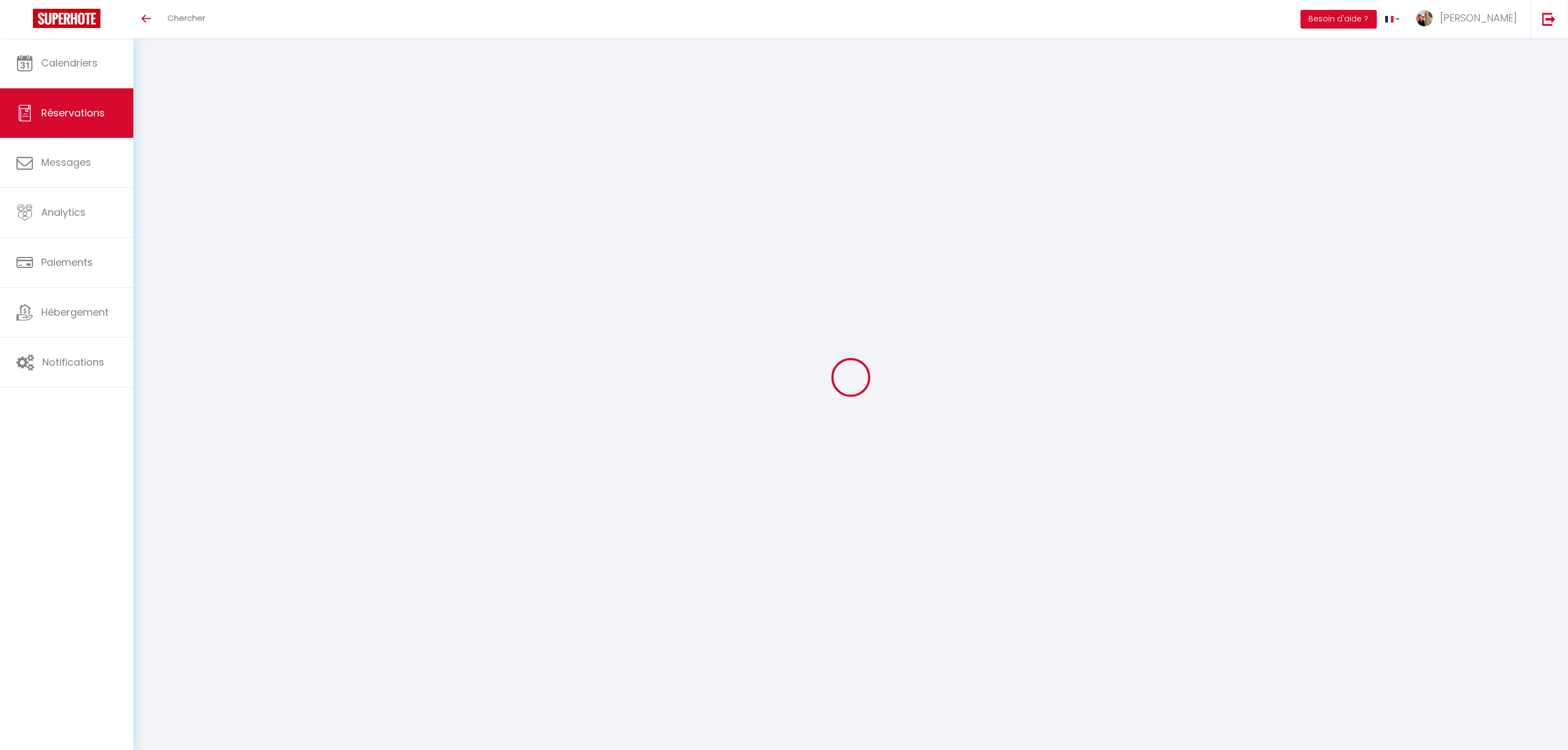
select select
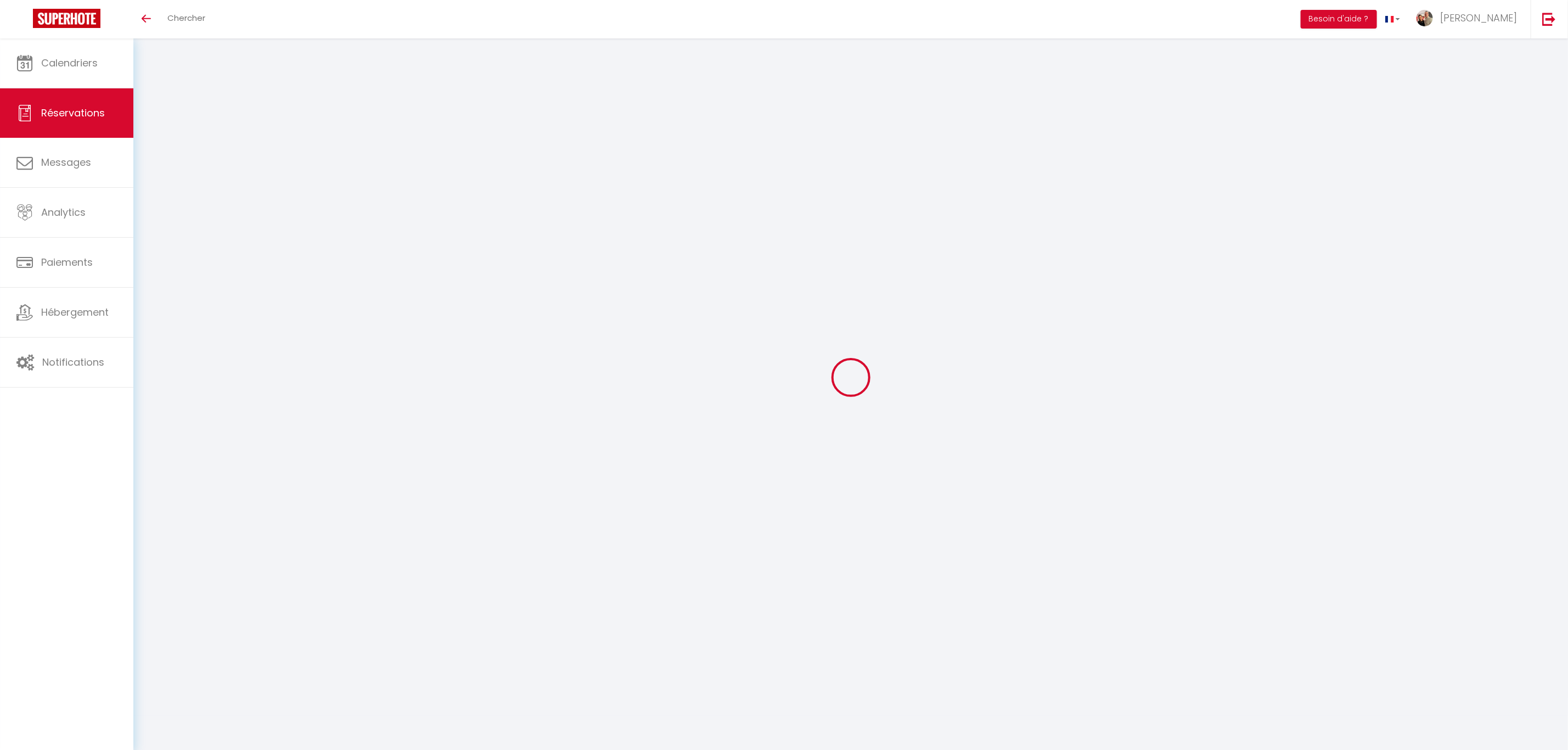
checkbox input "false"
type input "[PERSON_NAME]"
type input "mussi"
type input "[EMAIL_ADDRESS][DOMAIN_NAME]"
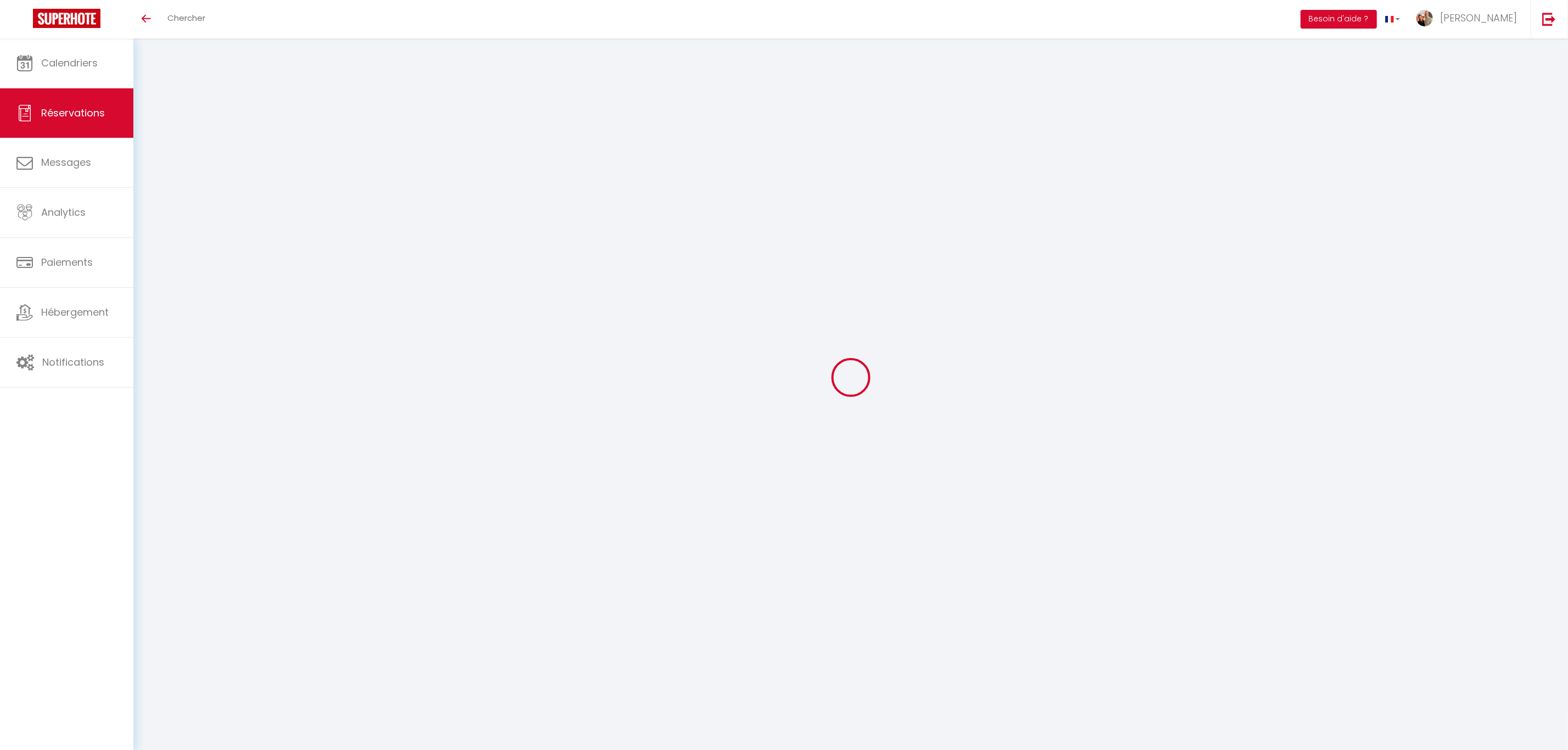
type input "[PHONE_NUMBER]"
type input "."
select select "ES"
type input "10"
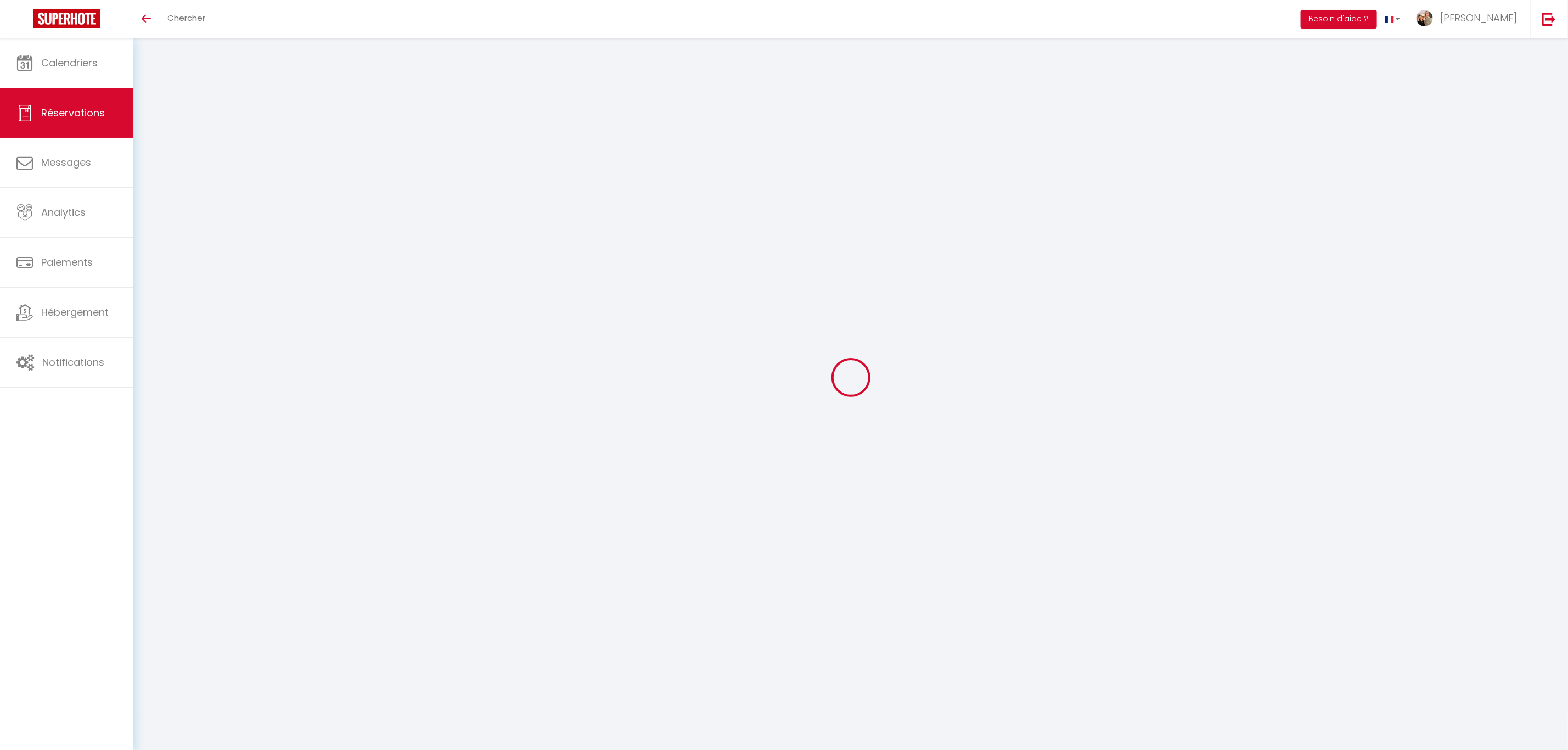
type input "45.29"
type input "3.88"
select select "53886"
select select "1"
select select
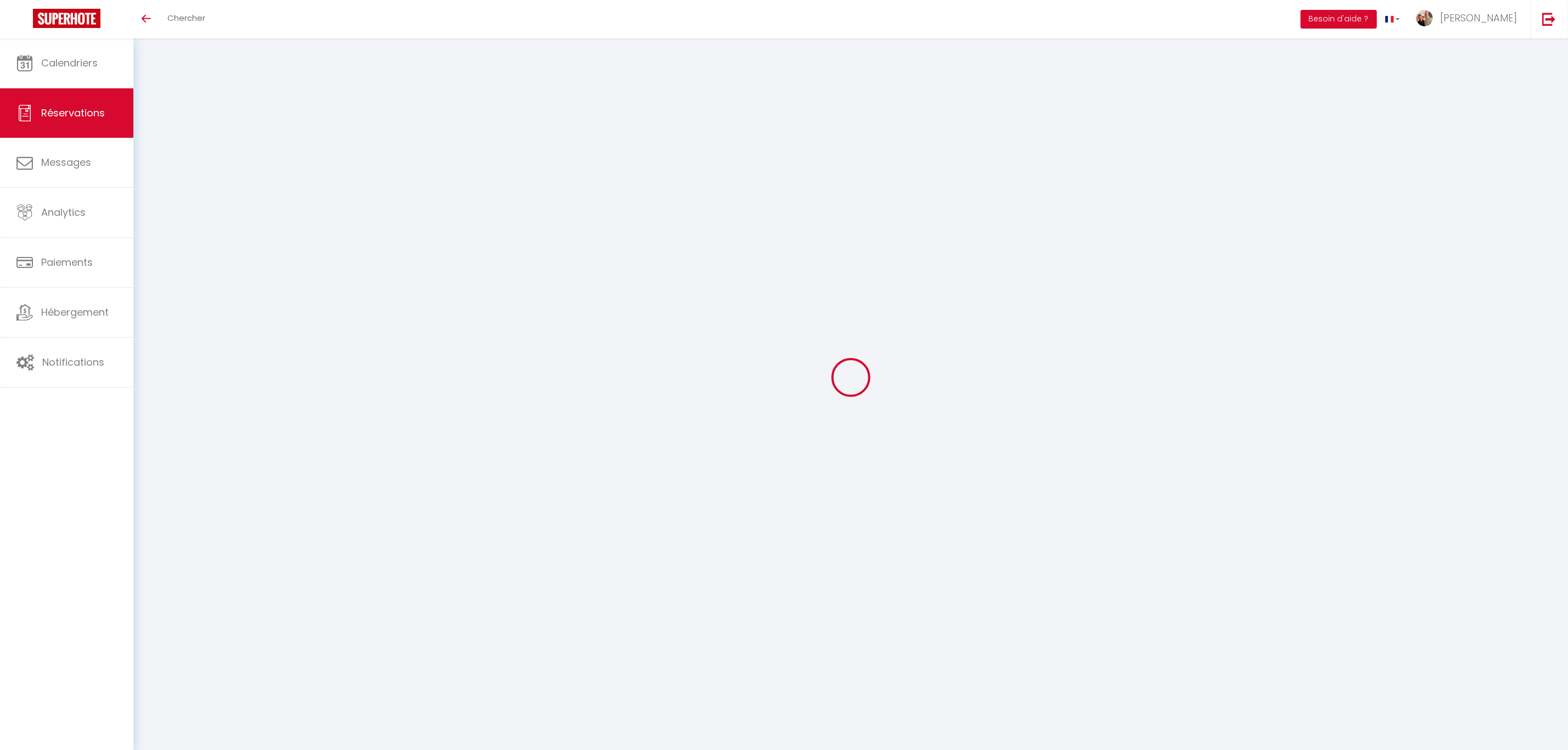
select select
type input "2"
select select "12"
select select "15"
type input "211.41"
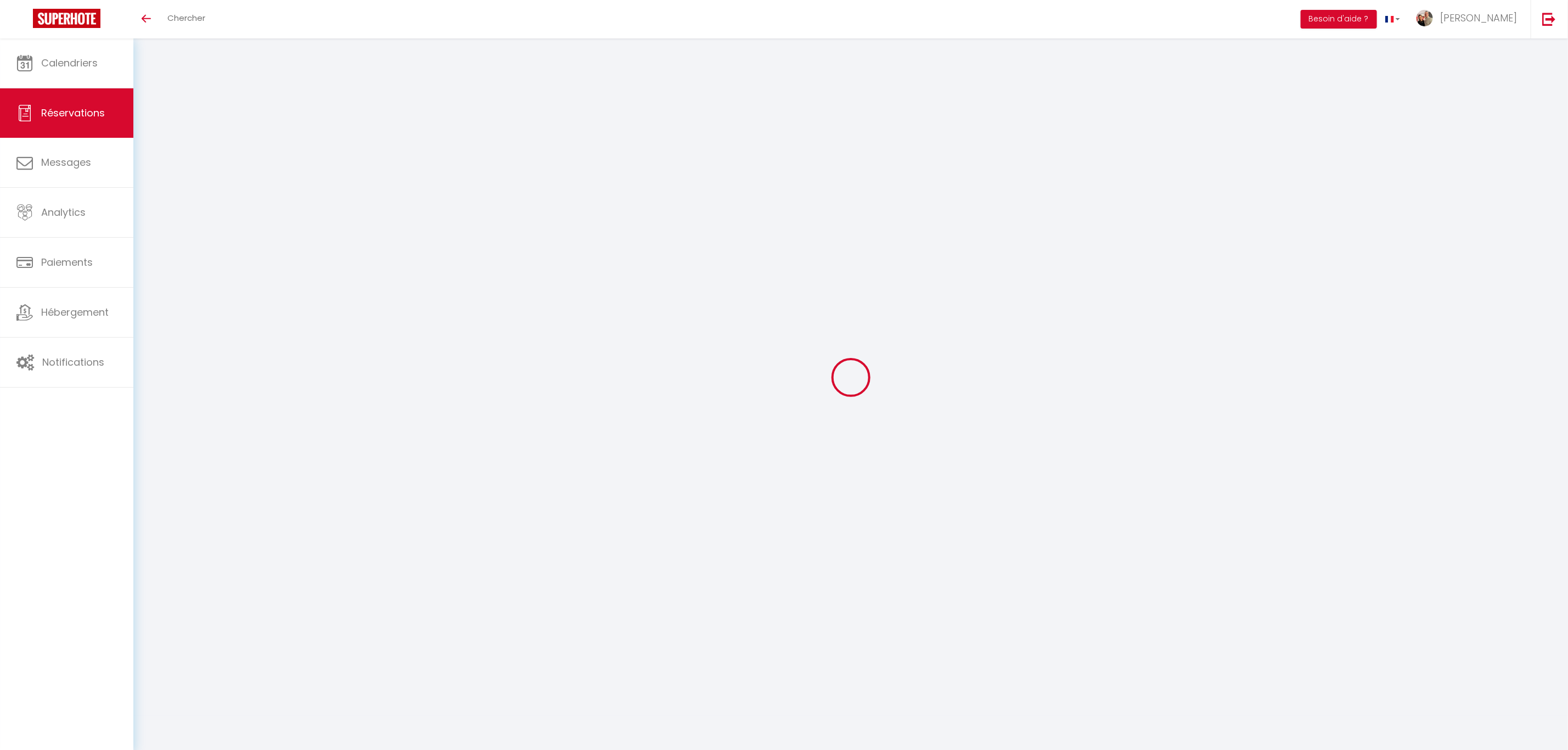
checkbox input "false"
type input "0"
select select "2"
type input "50"
type input "19"
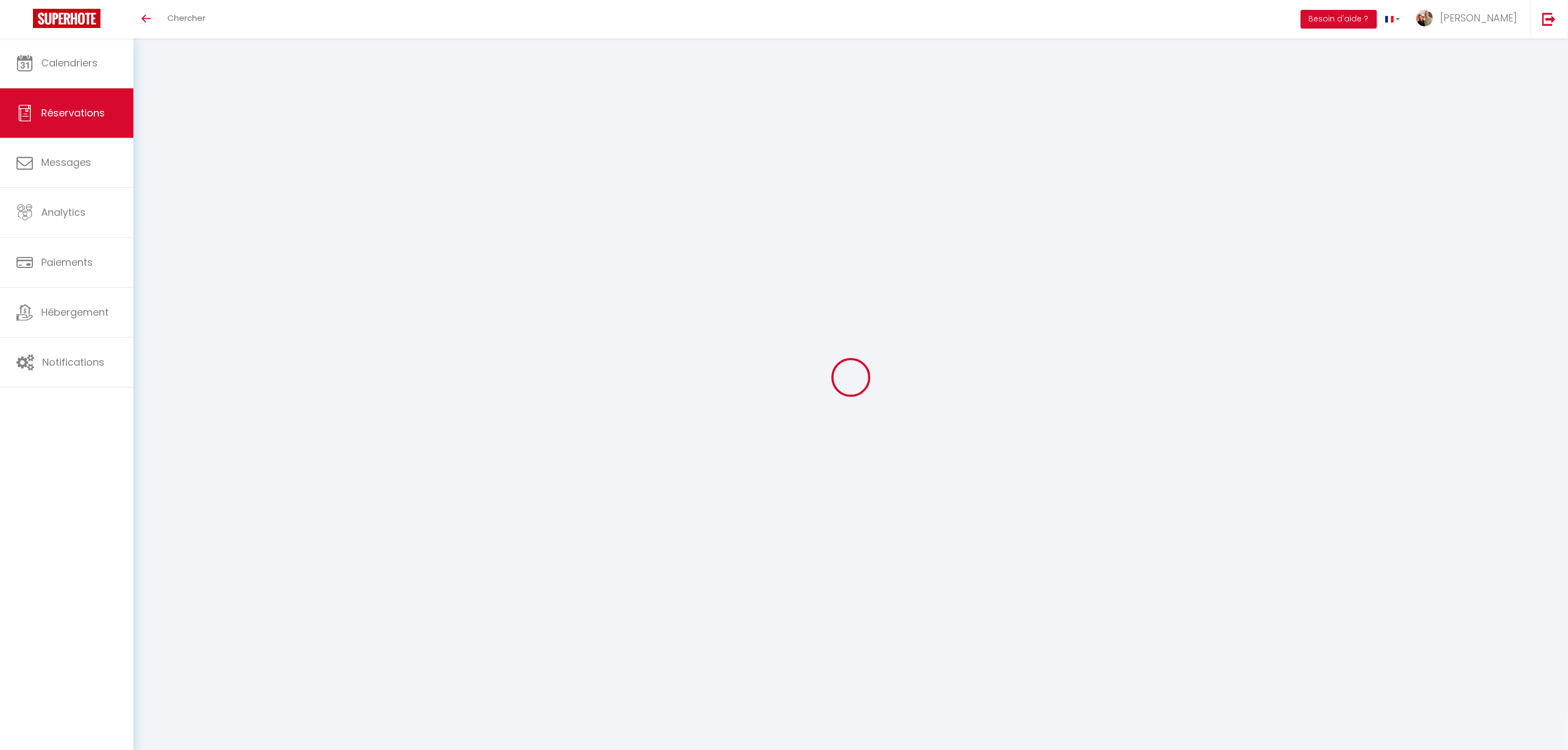
type input "0"
select select
checkbox input "false"
select select
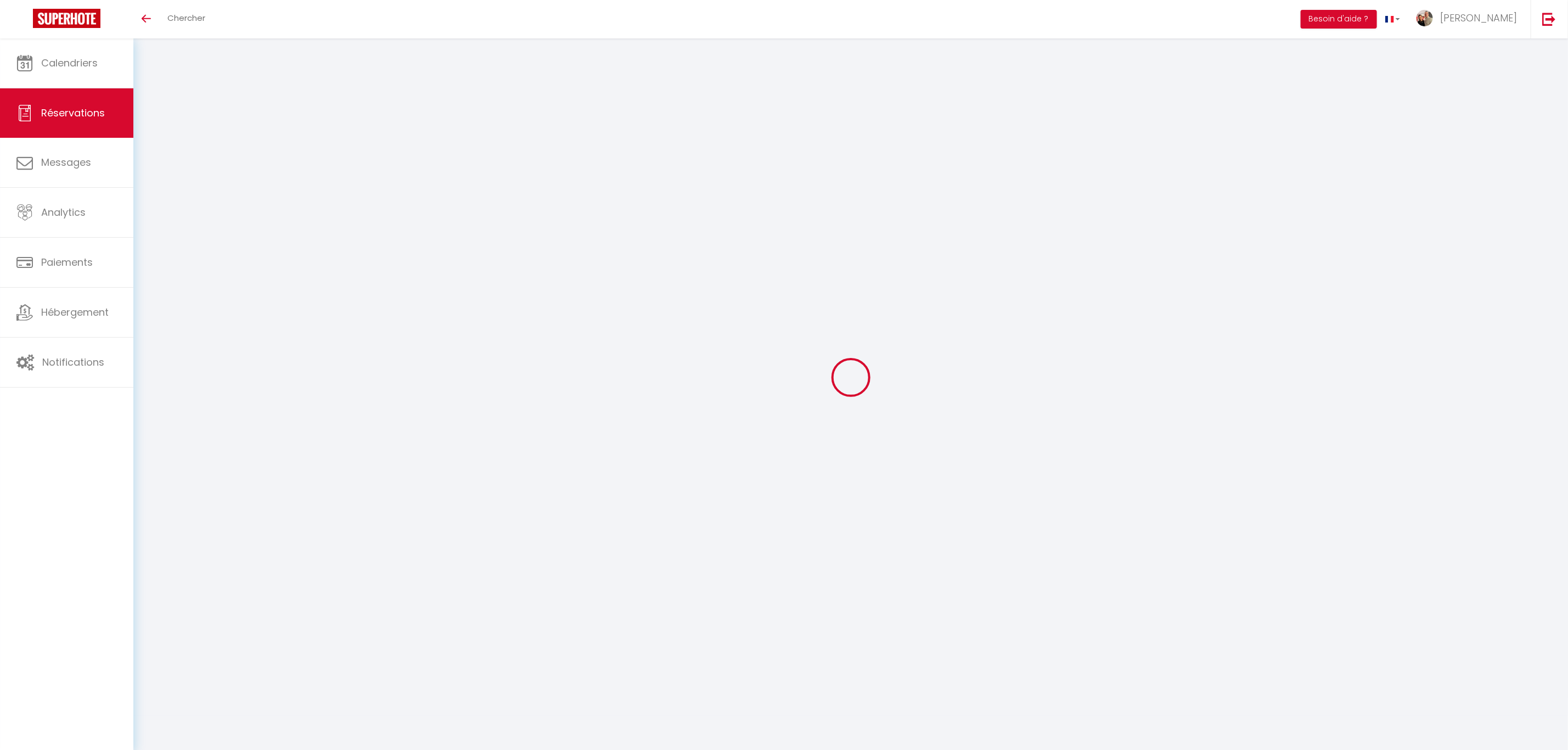
select select
checkbox input "false"
select select
checkbox input "false"
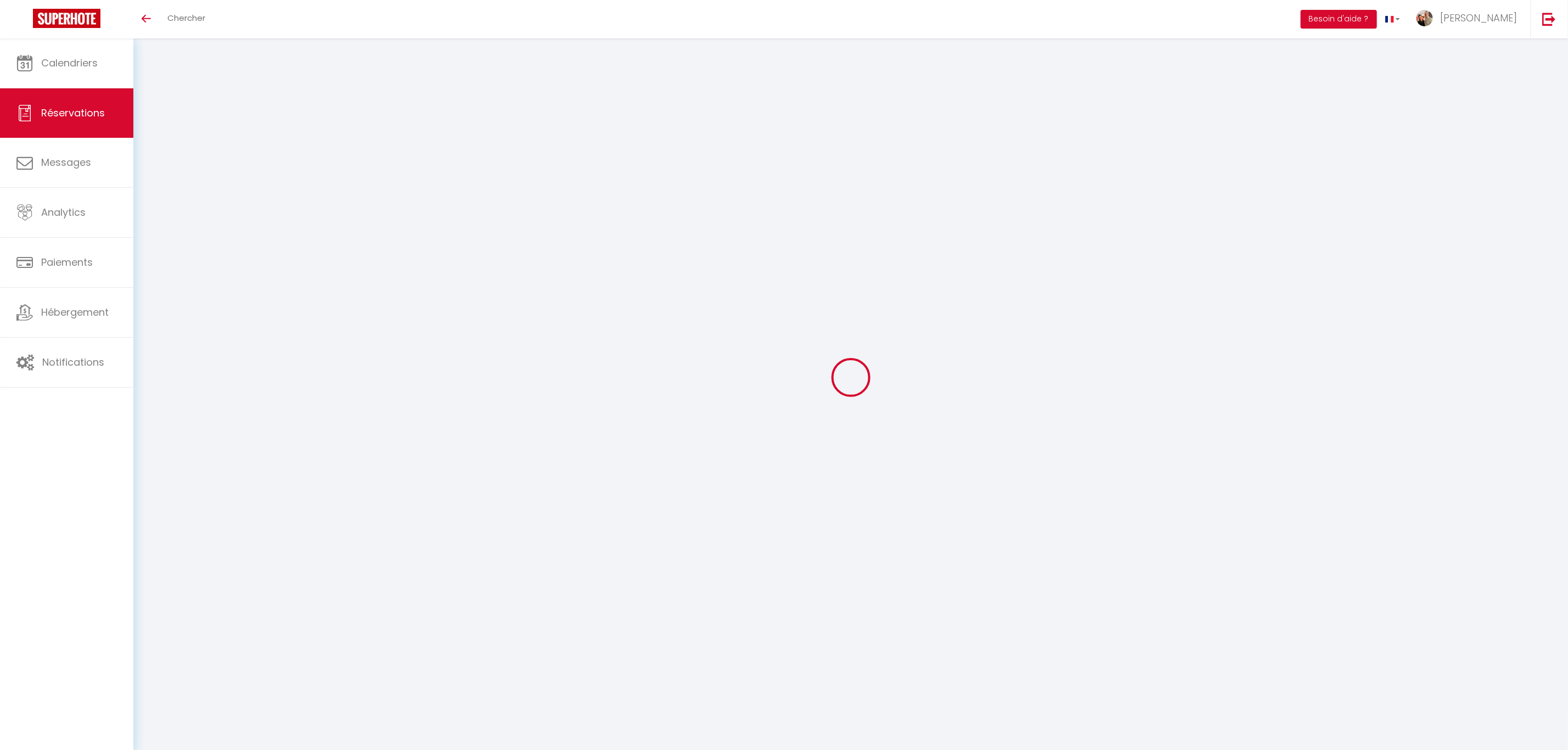
type \?0 "2 personas"
type communiquer\9textarea1 "** THIS RESERVATION HAS BEEN PRE-PAID ** BOOKING NOTE : Payment charge is EUR 3…"
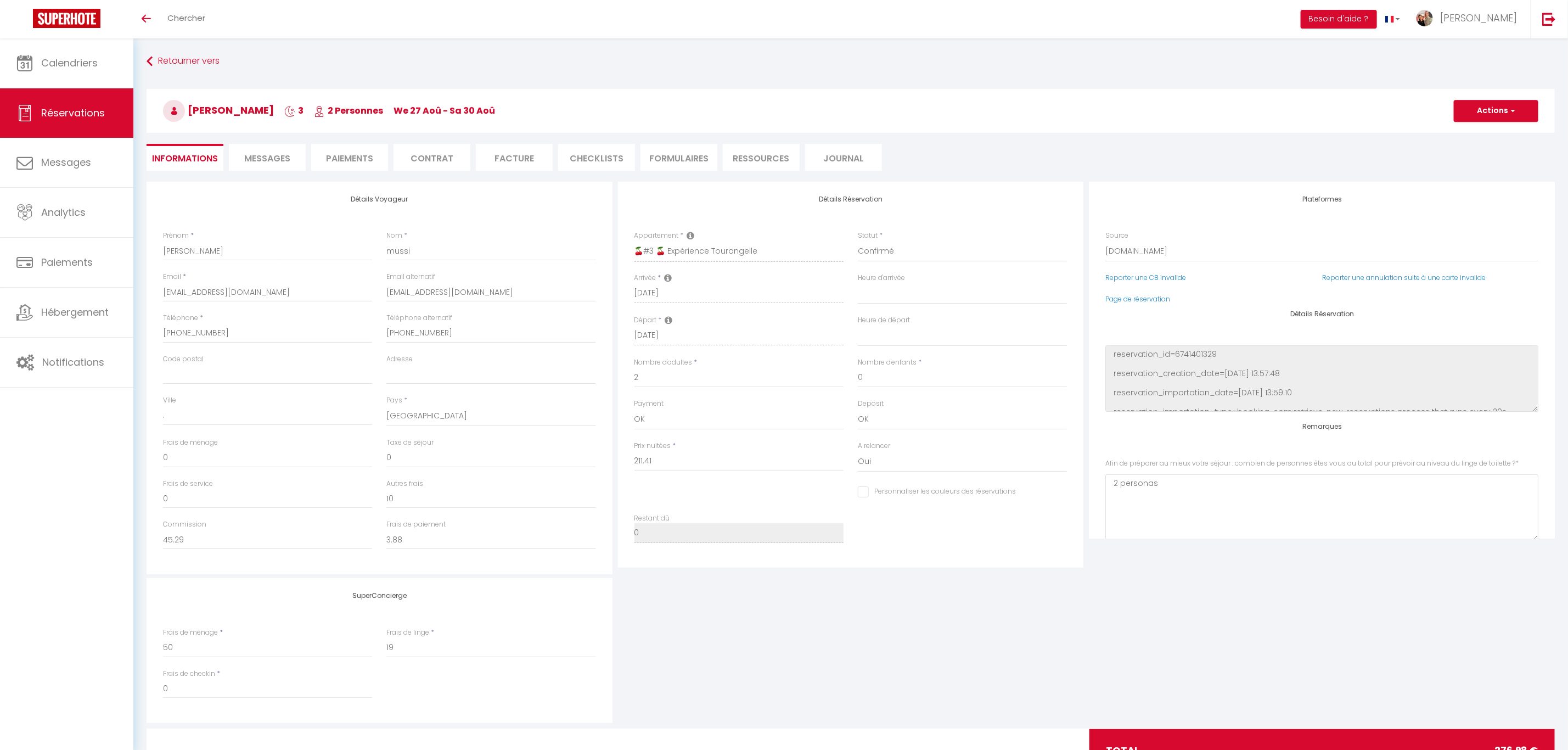
type input "45"
type input "10.57"
select select
checkbox input "false"
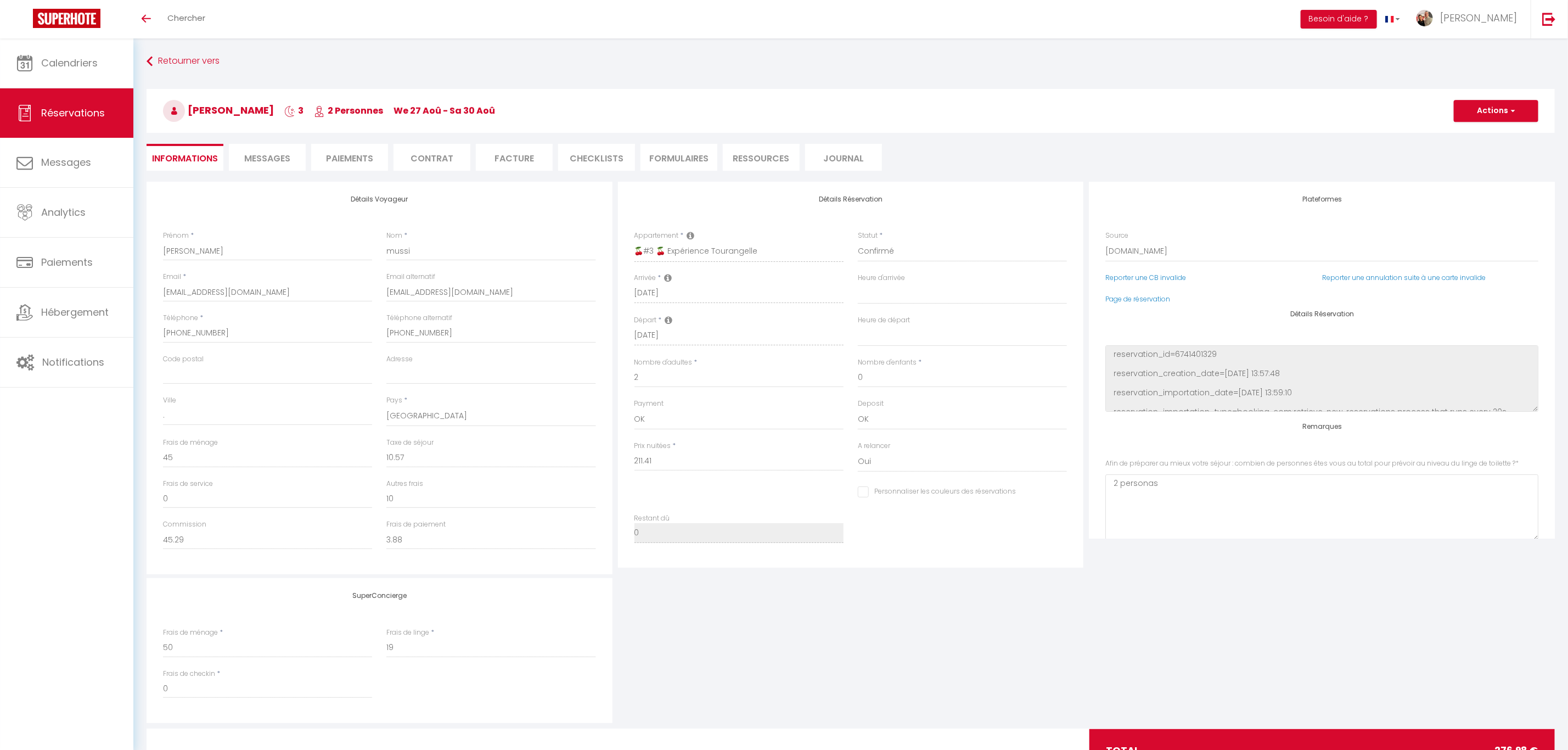
select select "16:00"
select select "10:00"
